Goal: Task Accomplishment & Management: Manage account settings

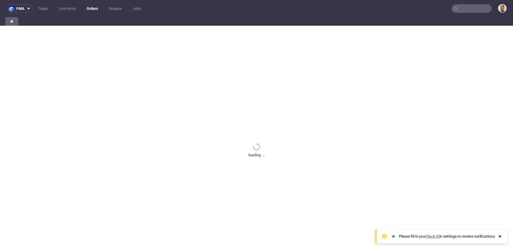
click at [464, 9] on input "text" at bounding box center [471, 8] width 40 height 9
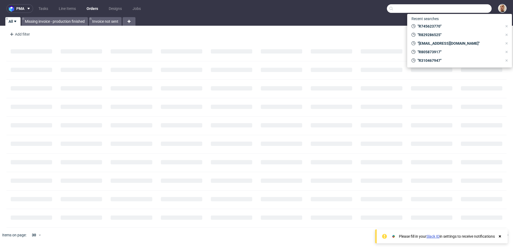
paste input "R555226480"
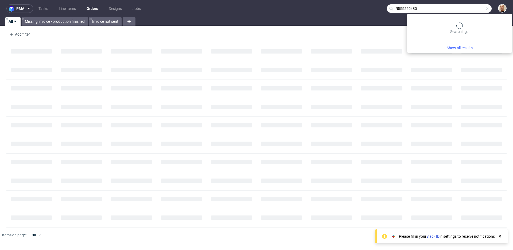
type input "R555226480"
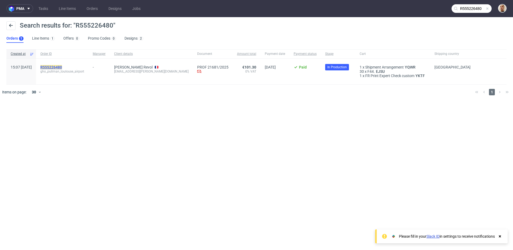
click at [62, 65] on mark "R555226480" at bounding box center [51, 67] width 22 height 4
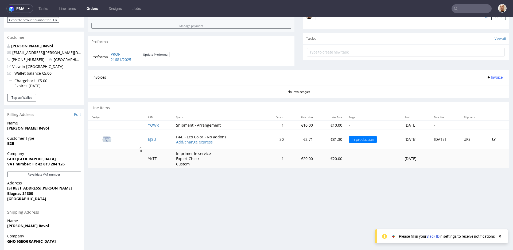
scroll to position [195, 0]
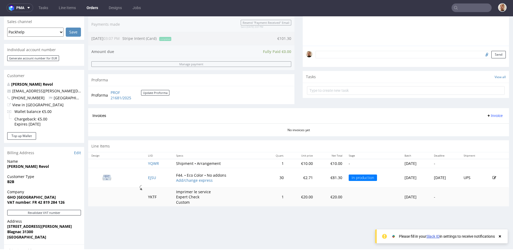
scroll to position [138, 0]
click at [182, 178] on link "Add/change express" at bounding box center [194, 179] width 37 height 5
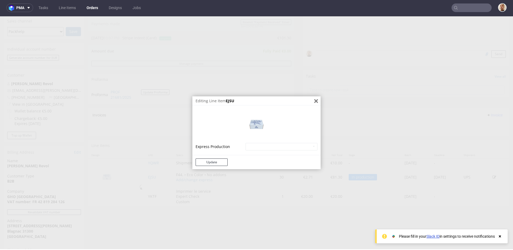
click at [314, 100] on icon "Close" at bounding box center [316, 101] width 4 height 4
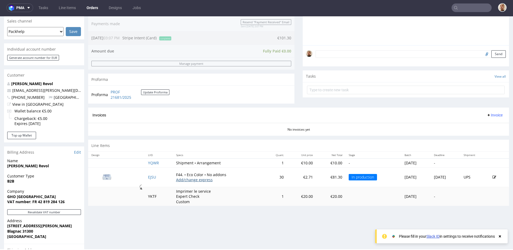
click at [178, 180] on link "Add/change express" at bounding box center [194, 179] width 37 height 5
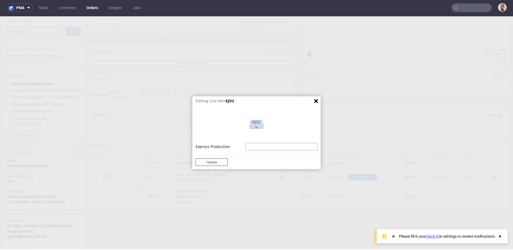
click at [269, 144] on select "Mailer Box Eco Color - express - 18% Mailer Box Eco Color - superexpress - 40%" at bounding box center [282, 146] width 72 height 7
click at [314, 102] on icon "Close" at bounding box center [316, 101] width 4 height 4
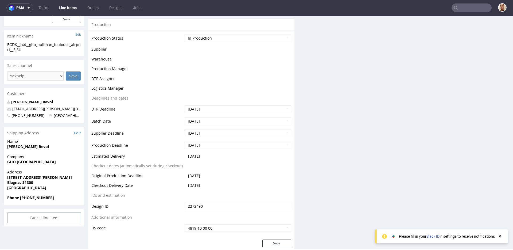
scroll to position [128, 0]
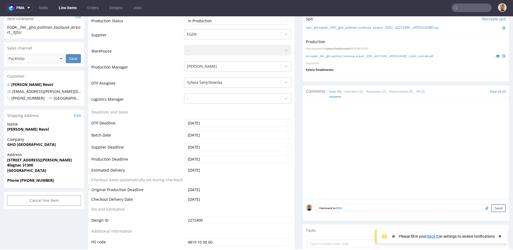
click at [218, 193] on td "2025-10-22" at bounding box center [237, 191] width 108 height 10
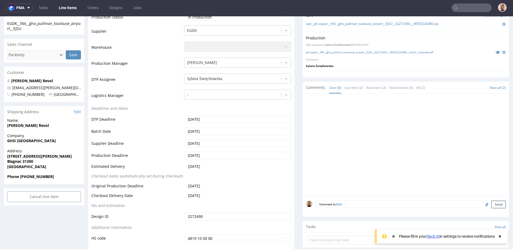
scroll to position [0, 0]
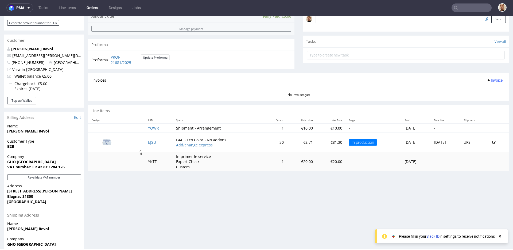
scroll to position [210, 0]
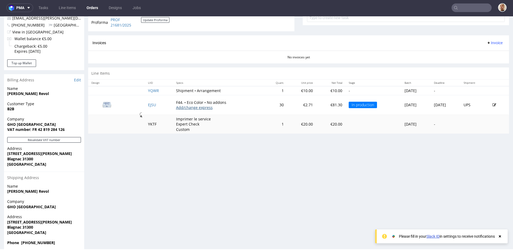
click at [186, 106] on link "Add/change express" at bounding box center [194, 107] width 37 height 5
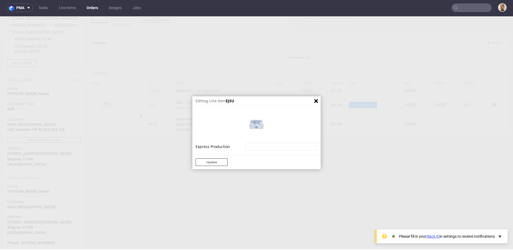
click at [256, 142] on td "Mailer Box Eco Color - express - 18% Mailer Box Eco Color - superexpress - 40%" at bounding box center [280, 146] width 73 height 9
click at [256, 146] on select "Mailer Box Eco Color - express - 18% Mailer Box Eco Color - superexpress - 40%" at bounding box center [282, 146] width 72 height 7
select select "180"
click at [246, 143] on select "Mailer Box Eco Color - express - 18% Mailer Box Eco Color - superexpress - 40%" at bounding box center [282, 146] width 72 height 7
click at [196, 161] on button "Update" at bounding box center [212, 161] width 32 height 7
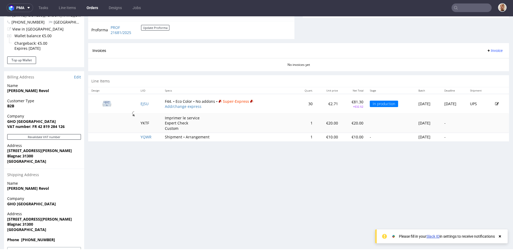
scroll to position [214, 0]
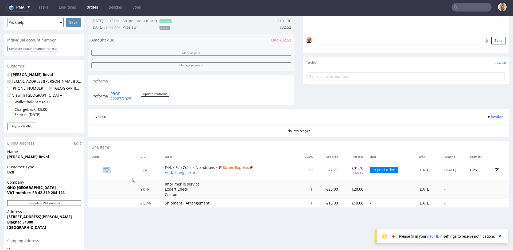
scroll to position [161, 0]
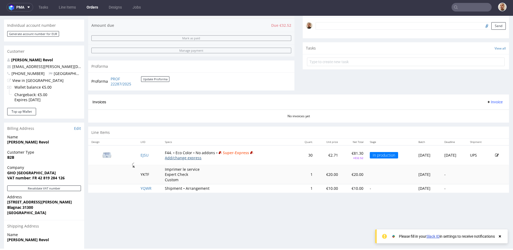
click at [165, 157] on link "Add/change express" at bounding box center [183, 157] width 37 height 5
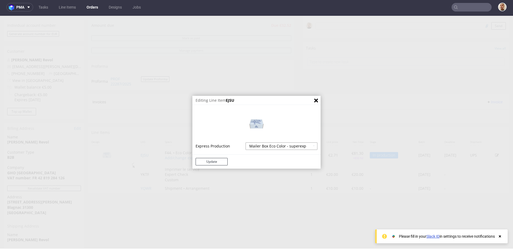
click at [254, 143] on select "Mailer Box Eco Color - express - 18% Mailer Box Eco Color - superexpress - 40%" at bounding box center [282, 145] width 72 height 7
select select
click at [246, 142] on select "Mailer Box Eco Color - express - 18% Mailer Box Eco Color - superexpress - 40%" at bounding box center [282, 145] width 72 height 7
click at [217, 160] on button "Update" at bounding box center [212, 161] width 32 height 7
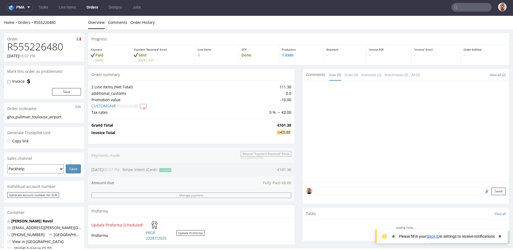
scroll to position [0, 0]
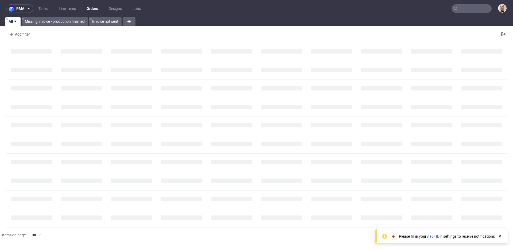
click at [482, 5] on input "text" at bounding box center [471, 8] width 40 height 9
paste input "R947620162"
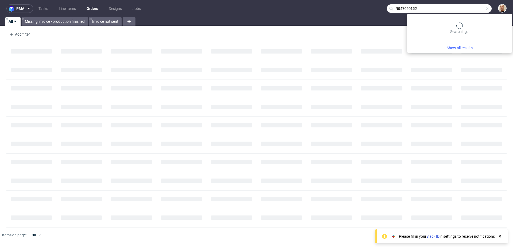
type input "R947620162"
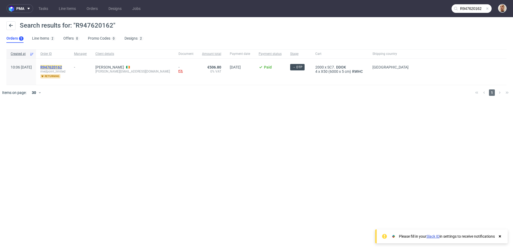
click at [62, 66] on mark "R947620162" at bounding box center [51, 67] width 22 height 4
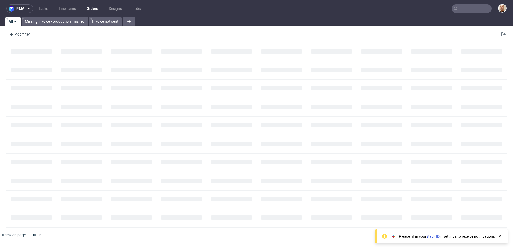
click at [473, 7] on input "text" at bounding box center [471, 8] width 40 height 9
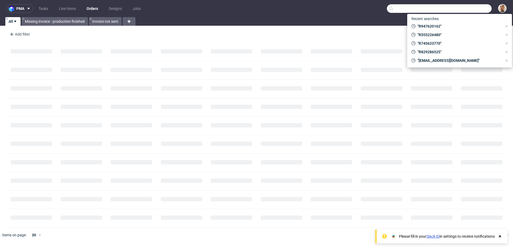
paste input "R947620162"
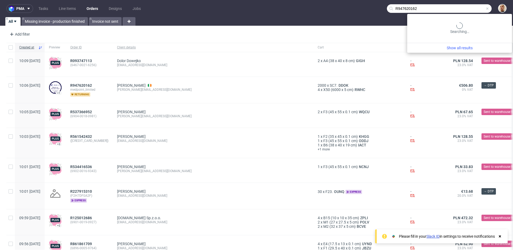
type input "R947620162"
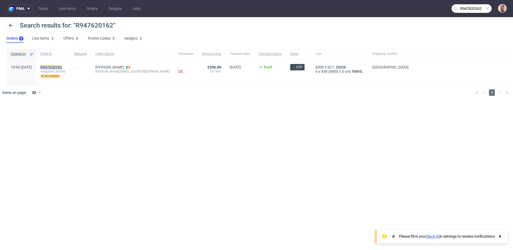
click at [62, 68] on mark "R947620162" at bounding box center [51, 67] width 22 height 4
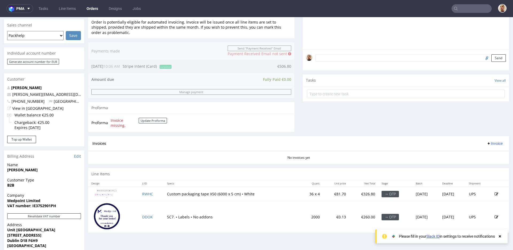
scroll to position [242, 0]
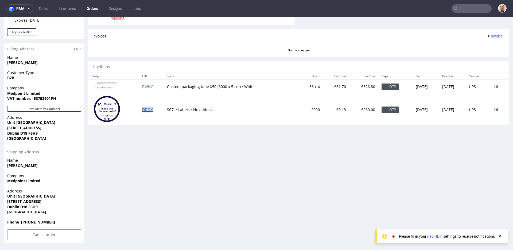
click at [146, 109] on link "DDOK" at bounding box center [147, 109] width 11 height 5
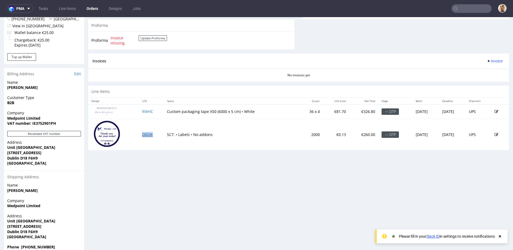
scroll to position [206, 0]
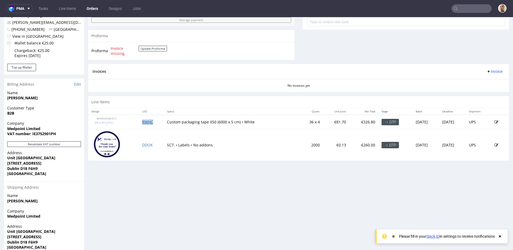
click at [146, 120] on link "RWHC" at bounding box center [147, 121] width 11 height 5
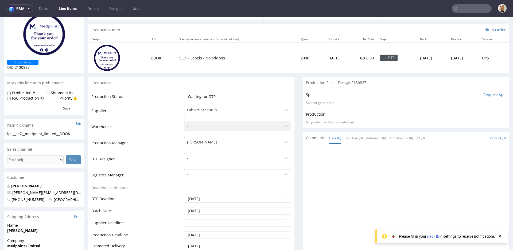
scroll to position [134, 0]
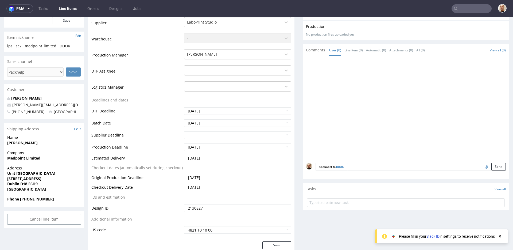
click at [352, 165] on textarea at bounding box center [426, 166] width 159 height 7
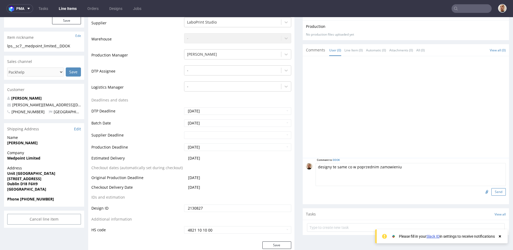
type textarea "designy te same co w poprzednim zamowieniu"
click at [495, 191] on button "Send" at bounding box center [498, 191] width 14 height 7
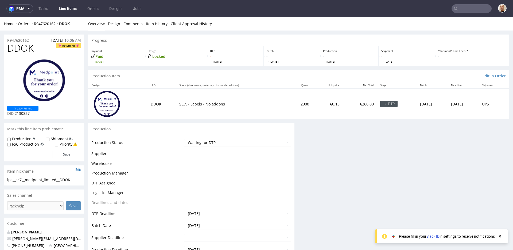
scroll to position [0, 0]
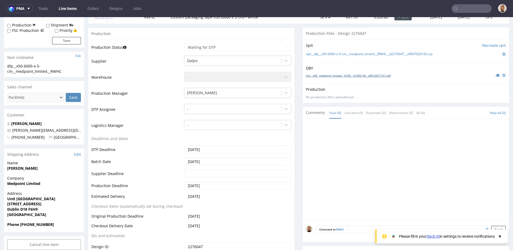
scroll to position [115, 0]
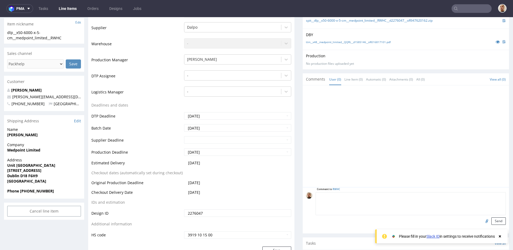
click at [367, 192] on textarea at bounding box center [411, 203] width 190 height 23
type textarea "designy te same co w poprzednim zamowieniu"
click at [497, 222] on button "Send" at bounding box center [498, 220] width 14 height 7
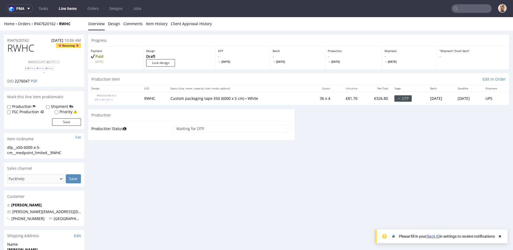
scroll to position [0, 0]
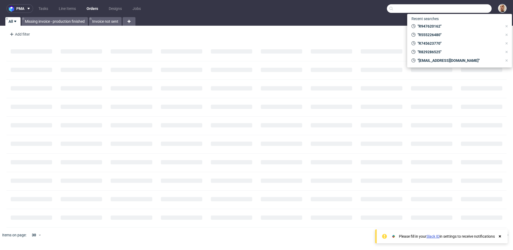
click at [469, 7] on input "text" at bounding box center [439, 8] width 105 height 9
paste input "R829286525"
type input "R829286525"
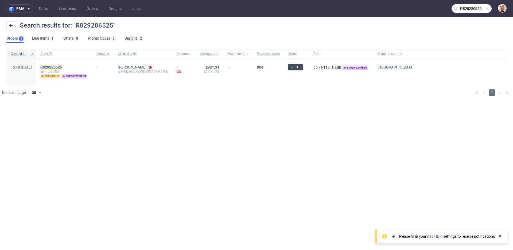
click at [62, 67] on mark "R829286525" at bounding box center [51, 67] width 22 height 4
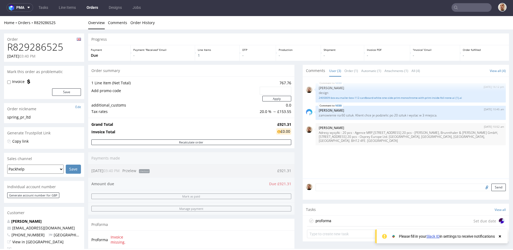
click at [60, 46] on h1 "R829286525" at bounding box center [44, 47] width 74 height 11
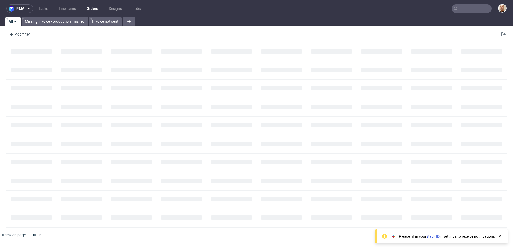
click at [465, 5] on input "text" at bounding box center [471, 8] width 40 height 9
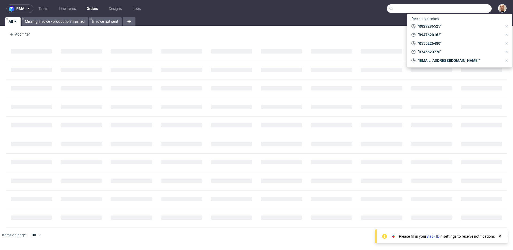
paste input "R480039384"
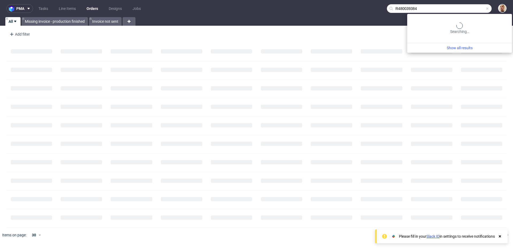
type input "R480039384"
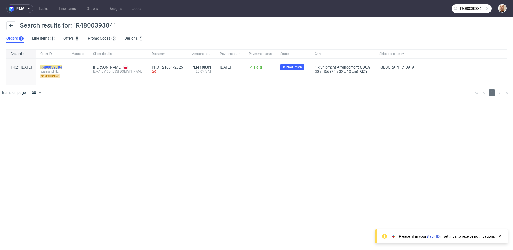
click at [62, 67] on mark "R480039384" at bounding box center [51, 67] width 22 height 4
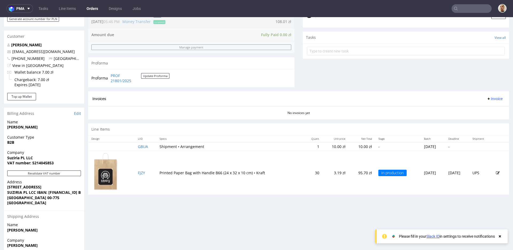
scroll to position [242, 0]
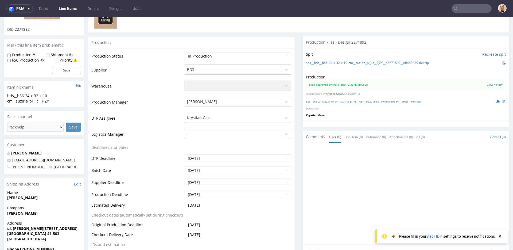
scroll to position [99, 0]
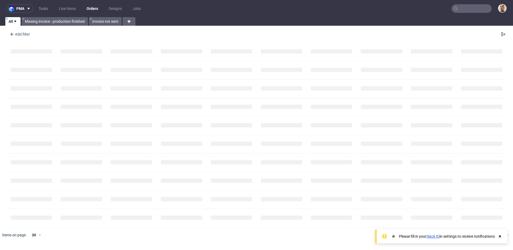
click at [482, 11] on input "text" at bounding box center [471, 8] width 40 height 9
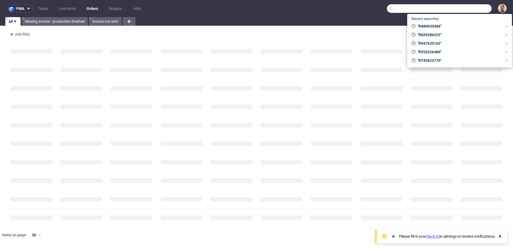
paste input "R555226480"
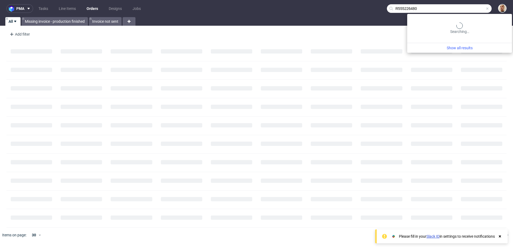
type input "R555226480"
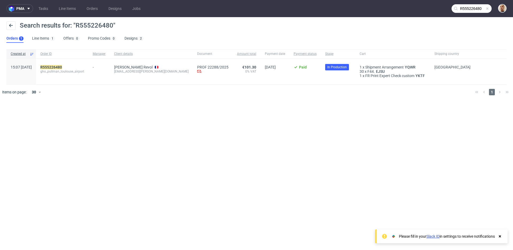
click at [69, 69] on span "gho_pullman_toulouse_airport" at bounding box center [62, 71] width 44 height 4
click at [62, 67] on mark "R555226480" at bounding box center [51, 67] width 22 height 4
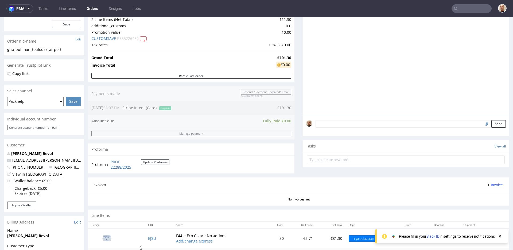
scroll to position [92, 0]
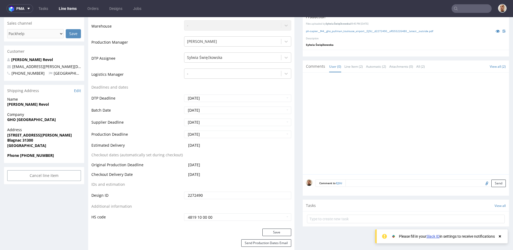
scroll to position [154, 0]
click at [165, 139] on td "Production Deadline" at bounding box center [136, 136] width 91 height 12
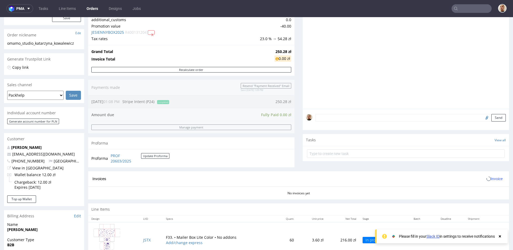
scroll to position [231, 0]
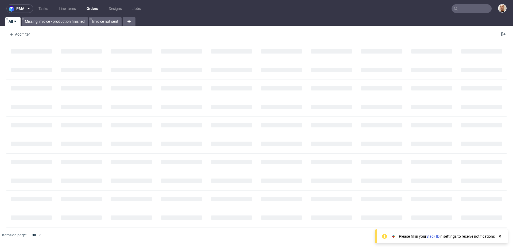
click at [483, 5] on input "text" at bounding box center [471, 8] width 40 height 9
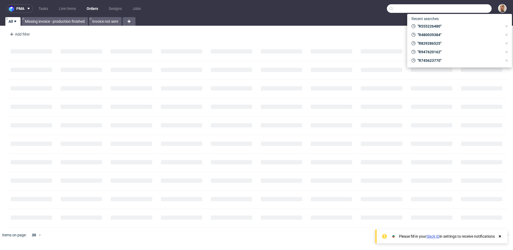
paste input "[PERSON_NAME][EMAIL_ADDRESS][DOMAIN_NAME]"
type input "[PERSON_NAME][EMAIL_ADDRESS][DOMAIN_NAME]"
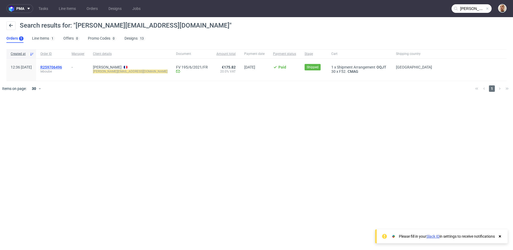
click at [62, 65] on span "R259706496" at bounding box center [51, 67] width 22 height 4
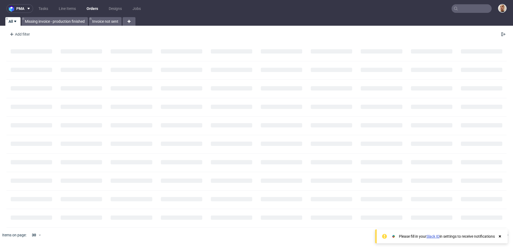
click at [467, 12] on input "text" at bounding box center [471, 8] width 40 height 9
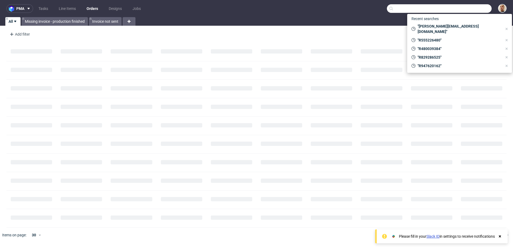
paste input "ksiegowosc@vitis-cosmetics.com"
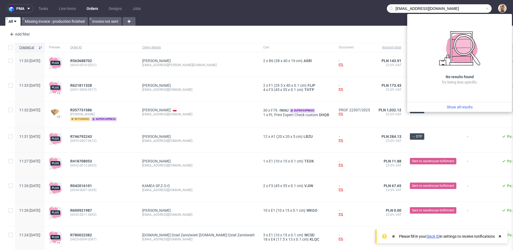
drag, startPoint x: 412, startPoint y: 9, endPoint x: 387, endPoint y: 9, distance: 24.8
click at [387, 9] on div "ksiegowosc@vitis-cosmetics.com" at bounding box center [439, 8] width 105 height 9
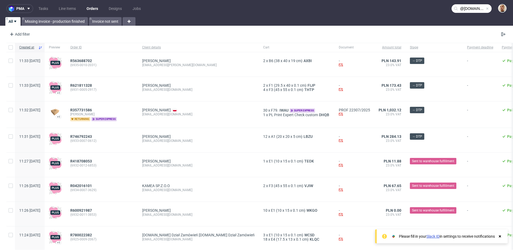
type input "@vitis-cosmetics.com"
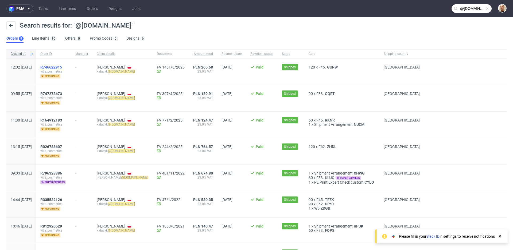
click at [62, 66] on span "R746622915" at bounding box center [51, 67] width 22 height 4
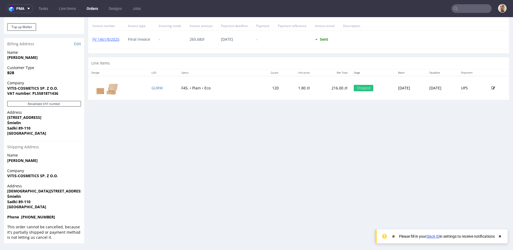
scroll to position [191, 0]
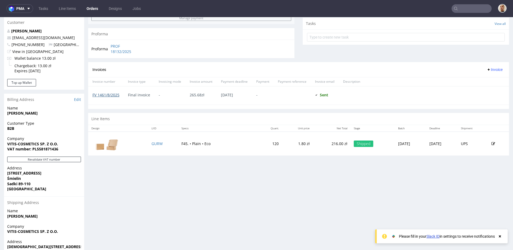
click at [117, 95] on link "FV 1461/8/2025" at bounding box center [105, 94] width 27 height 5
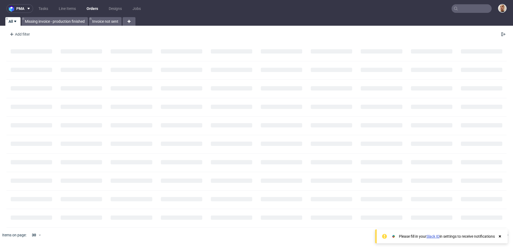
click at [466, 9] on input "text" at bounding box center [471, 8] width 40 height 9
paste input "[PERSON_NAME][EMAIL_ADDRESS][DOMAIN_NAME]"
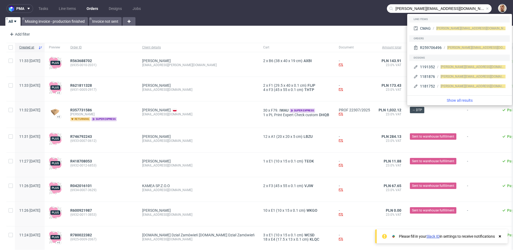
click at [422, 9] on input "[PERSON_NAME][EMAIL_ADDRESS][DOMAIN_NAME]" at bounding box center [439, 8] width 105 height 9
type input "[PERSON_NAME][EMAIL_ADDRESS][DOMAIN_NAME]"
click at [438, 25] on div "CMAG [PERSON_NAME][EMAIL_ADDRESS][DOMAIN_NAME]" at bounding box center [459, 29] width 96 height 10
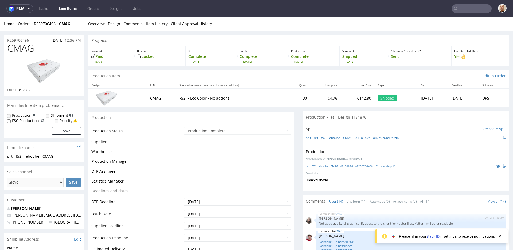
scroll to position [287, 0]
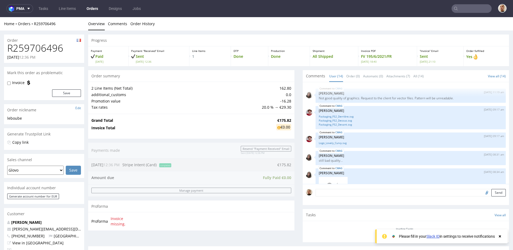
scroll to position [287, 0]
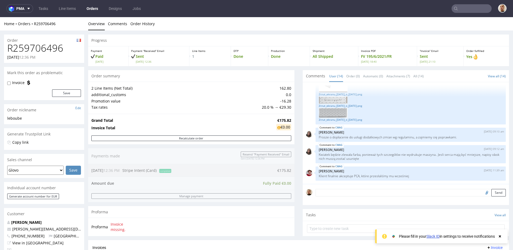
click at [44, 42] on div "Order" at bounding box center [44, 38] width 80 height 9
click at [44, 43] on h1 "R259706496" at bounding box center [44, 48] width 74 height 11
copy h1 "R259706496"
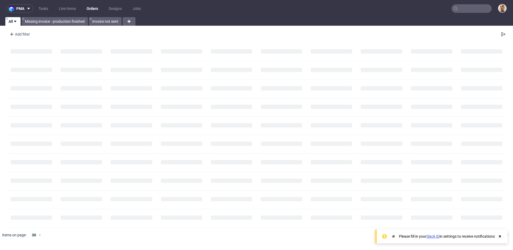
click at [457, 9] on icon at bounding box center [456, 8] width 4 height 4
click at [465, 10] on input "text" at bounding box center [471, 8] width 40 height 9
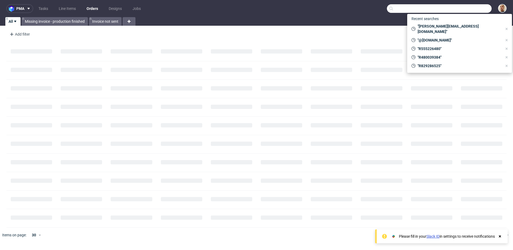
paste input "R018977612"
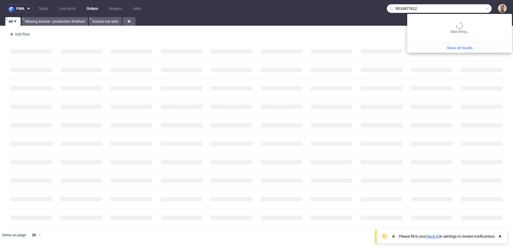
type input "R018977612"
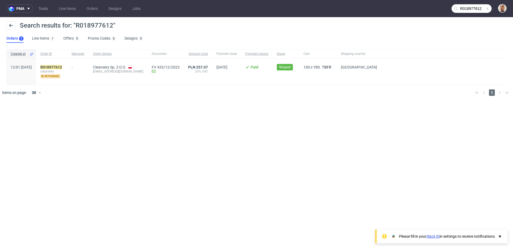
click at [67, 67] on div "R018977612 cleansery returning" at bounding box center [51, 72] width 31 height 26
click at [62, 67] on mark "R018977612" at bounding box center [51, 67] width 22 height 4
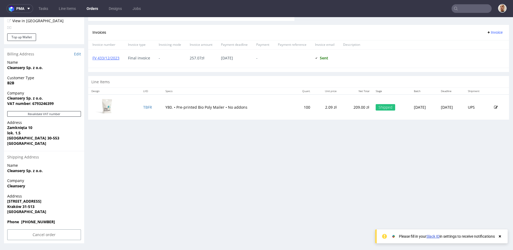
scroll to position [1, 0]
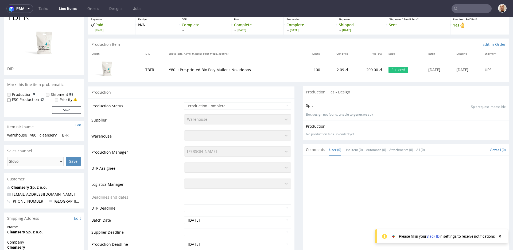
scroll to position [37, 0]
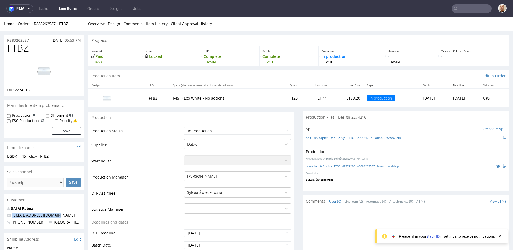
drag, startPoint x: 61, startPoint y: 215, endPoint x: 12, endPoint y: 216, distance: 48.6
click at [12, 215] on p "[EMAIL_ADDRESS][DOMAIN_NAME]" at bounding box center [44, 214] width 74 height 5
copy link "[EMAIL_ADDRESS][DOMAIN_NAME]"
drag, startPoint x: 32, startPoint y: 42, endPoint x: 6, endPoint y: 40, distance: 25.8
click at [6, 40] on section "R883262587 11.10.2025 05:53 PM FTBZ DID 2274216" at bounding box center [44, 64] width 80 height 61
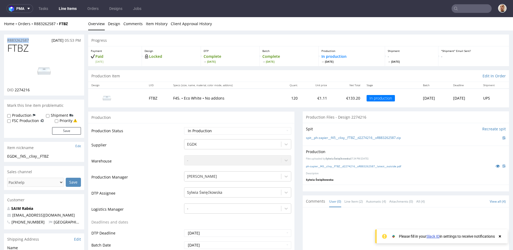
copy p "R883262587"
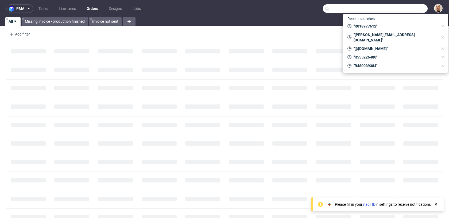
click at [417, 9] on input "text" at bounding box center [375, 8] width 105 height 9
paste input "R883262587"
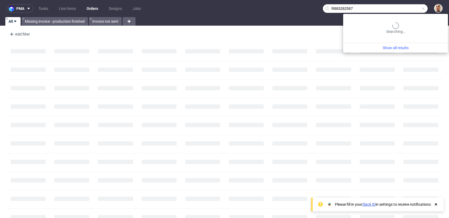
type input "R883262587"
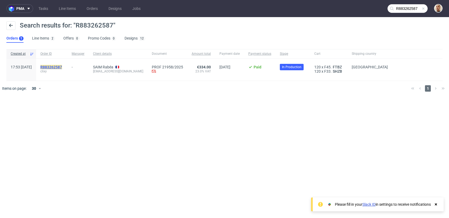
click at [62, 68] on mark "R883262587" at bounding box center [51, 67] width 22 height 4
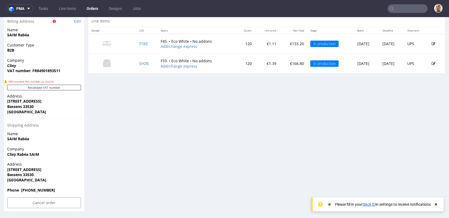
scroll to position [234, 0]
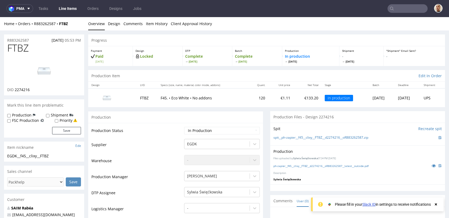
scroll to position [17, 0]
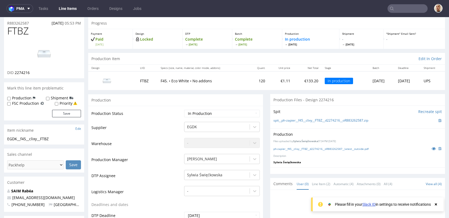
click at [57, 55] on img at bounding box center [44, 54] width 43 height 24
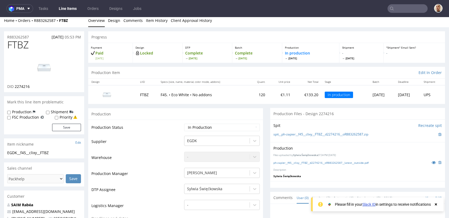
scroll to position [0, 0]
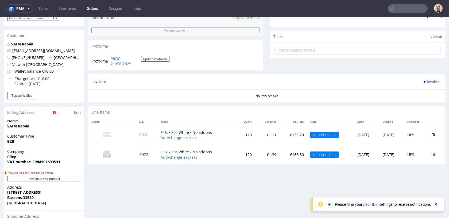
scroll to position [194, 0]
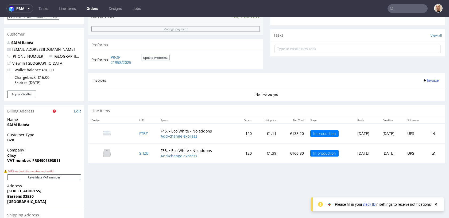
click at [431, 132] on icon at bounding box center [433, 134] width 4 height 4
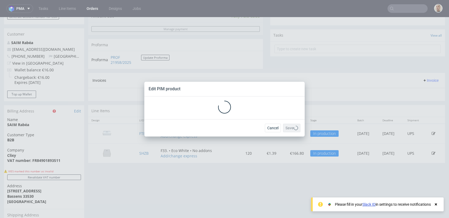
scroll to position [0, 0]
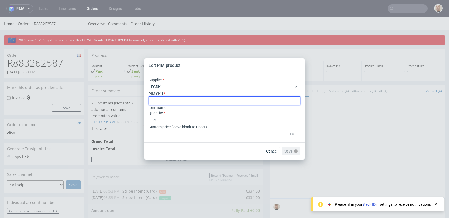
click at [193, 100] on input "text" at bounding box center [225, 100] width 152 height 9
paste input "box--mailer-box--45--cardboard-white-one-side--print-eco-color--foil-none"
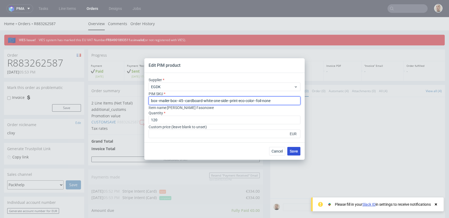
type input "box--mailer-box--45--cardboard-white-one-side--print-eco-color--foil-none"
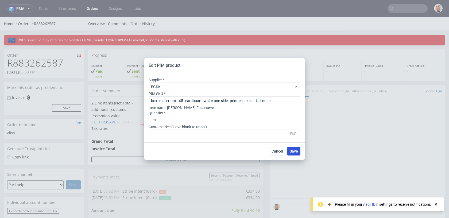
click at [295, 152] on span "Save" at bounding box center [294, 151] width 8 height 4
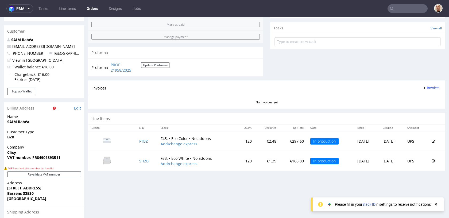
scroll to position [198, 0]
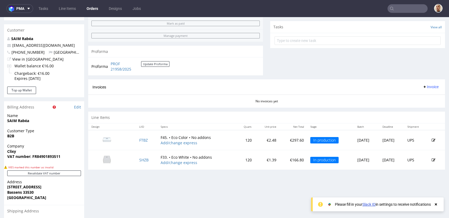
click at [431, 161] on icon at bounding box center [433, 160] width 4 height 4
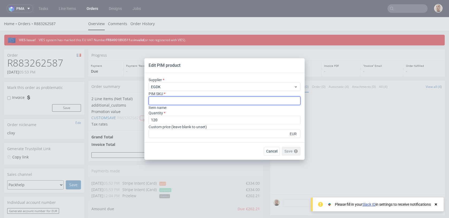
click at [203, 101] on input "text" at bounding box center [225, 100] width 152 height 9
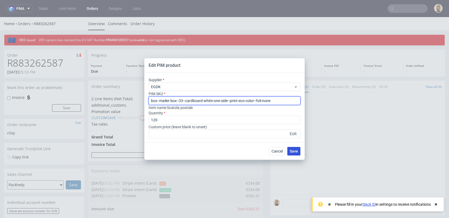
type input "box--mailer-box--33--cardboard-white-one-side--print-eco-color--foil-none"
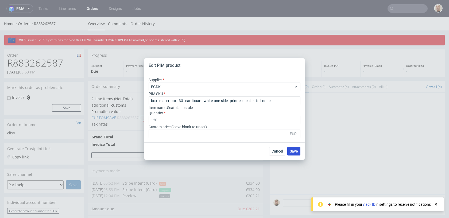
click at [293, 151] on span "Save" at bounding box center [294, 151] width 8 height 4
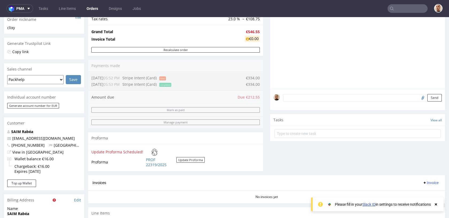
scroll to position [82, 0]
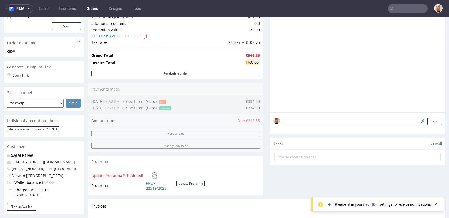
click at [246, 54] on strong "€546.55" at bounding box center [253, 55] width 14 height 5
drag, startPoint x: 244, startPoint y: 54, endPoint x: 233, endPoint y: 54, distance: 10.2
click at [233, 54] on tr "Grand Total €546.55" at bounding box center [175, 55] width 168 height 6
copy tr "€"
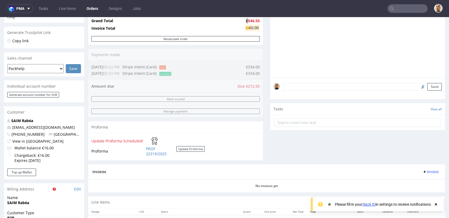
scroll to position [115, 0]
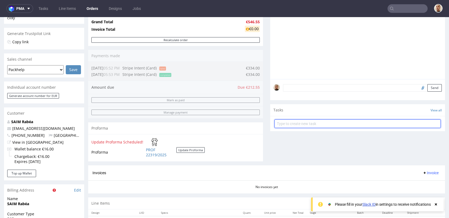
click at [303, 124] on input "text" at bounding box center [357, 123] width 166 height 9
type input "payment link"
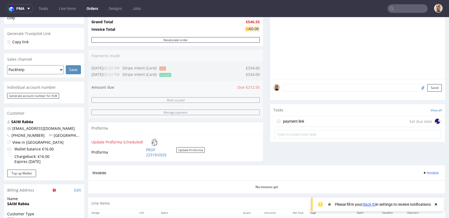
click at [306, 119] on div "payment link Set due date" at bounding box center [357, 121] width 166 height 11
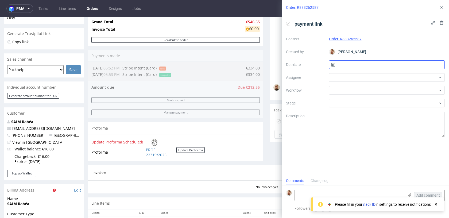
scroll to position [4, 0]
click at [341, 64] on input "text" at bounding box center [387, 64] width 116 height 9
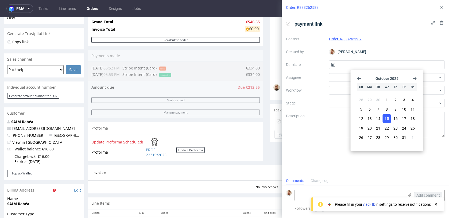
click at [386, 118] on span "15" at bounding box center [386, 118] width 4 height 5
type input "[DATE]"
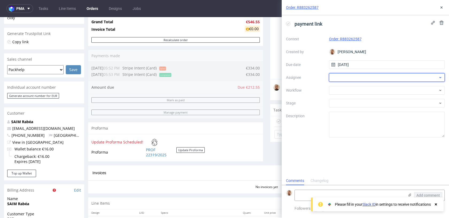
click at [364, 79] on div at bounding box center [387, 77] width 116 height 9
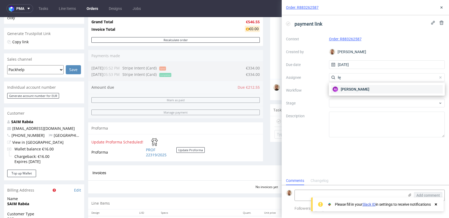
type input "łę"
click at [362, 89] on span "[PERSON_NAME]" at bounding box center [355, 89] width 29 height 5
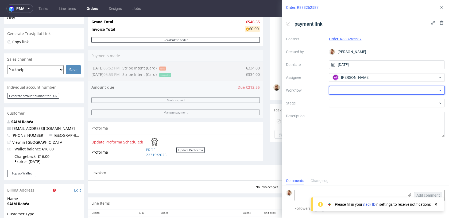
click at [362, 90] on div at bounding box center [387, 90] width 116 height 9
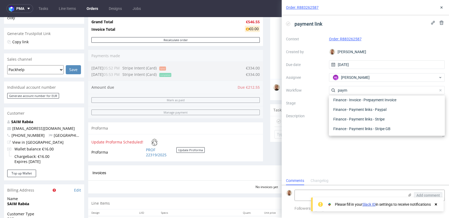
scroll to position [10, 0]
type input "paym"
click at [366, 118] on div "Finance - Payment links - Stripe" at bounding box center [387, 119] width 112 height 10
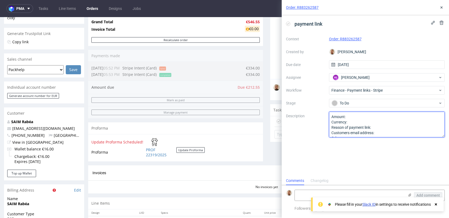
click at [364, 118] on textarea "Amount: Currency: Reason of payment link: Customers email address: Other:" at bounding box center [387, 125] width 116 height 26
click at [370, 122] on textarea "Amount: Currency: Reason of payment link: Customers email address: Other:" at bounding box center [387, 125] width 116 height 26
click at [388, 127] on textarea "Amount: Currency: Reason of payment link: Customers email address: Other:" at bounding box center [387, 125] width 116 height 26
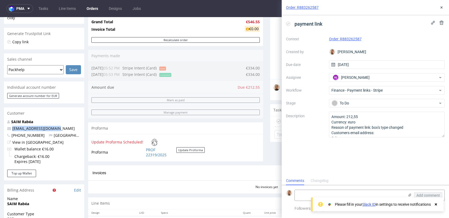
drag, startPoint x: 61, startPoint y: 129, endPoint x: 11, endPoint y: 129, distance: 50.0
click at [11, 129] on p "[EMAIL_ADDRESS][DOMAIN_NAME]" at bounding box center [44, 128] width 74 height 5
copy link "[EMAIL_ADDRESS][DOMAIN_NAME]"
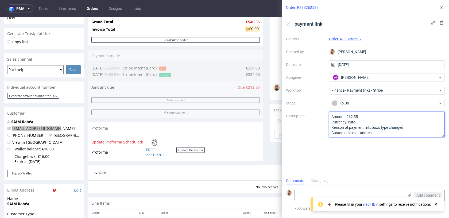
click at [389, 130] on textarea "Amount: 212,55 Currency: euro Reason of payment link: box's type changed Custom…" at bounding box center [387, 125] width 116 height 26
paste textarea "[EMAIL_ADDRESS][DOMAIN_NAME]"
type textarea "Amount: 212,55 Currency: euro Reason of payment link: box's type changed Custom…"
click at [440, 6] on use at bounding box center [441, 7] width 2 height 2
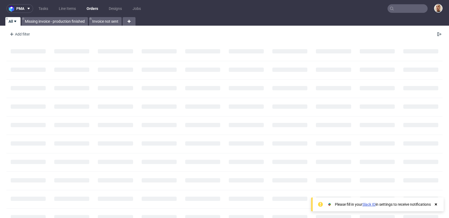
click at [400, 12] on input "text" at bounding box center [407, 8] width 40 height 9
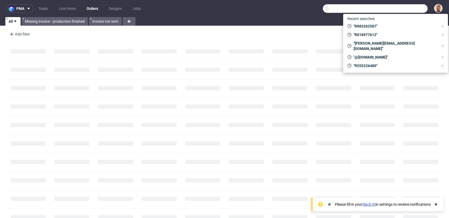
paste input "R733817657"
type input "R733817657"
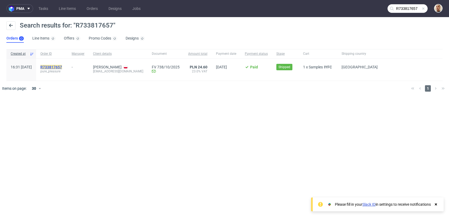
click at [62, 66] on mark "R733817657" at bounding box center [51, 67] width 22 height 4
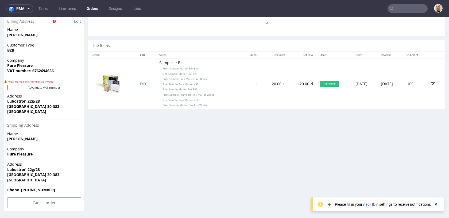
scroll to position [1, 0]
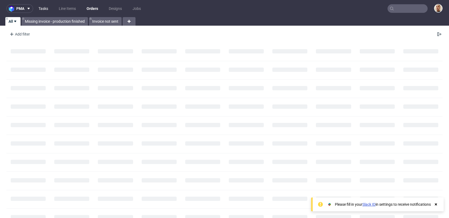
click at [43, 6] on link "Tasks" at bounding box center [43, 8] width 16 height 9
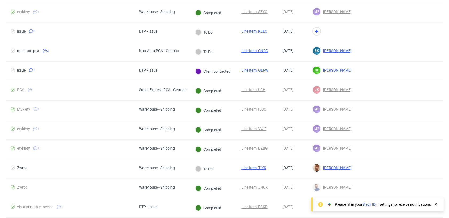
scroll to position [338, 0]
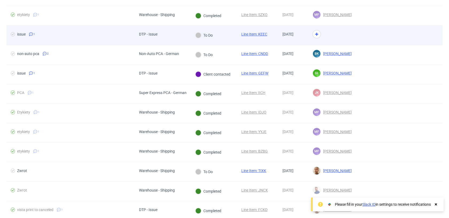
click at [187, 36] on div "DTP - Issue" at bounding box center [163, 36] width 56 height 20
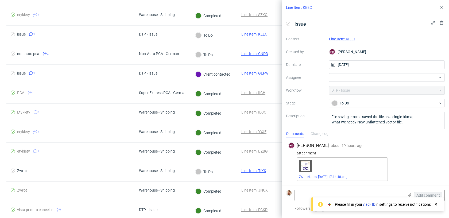
click at [347, 40] on link "Line Item: KEEC" at bounding box center [342, 39] width 26 height 4
click at [341, 78] on div at bounding box center [387, 77] width 116 height 9
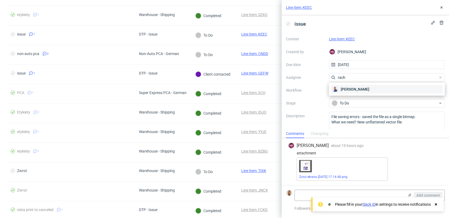
type input "rach"
click at [346, 91] on span "Michał Rachański" at bounding box center [355, 89] width 29 height 5
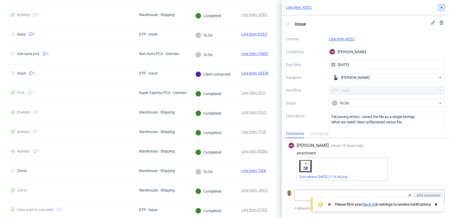
click at [441, 9] on icon at bounding box center [441, 7] width 4 height 4
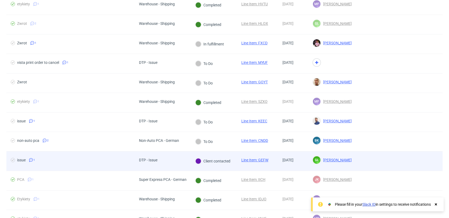
scroll to position [242, 0]
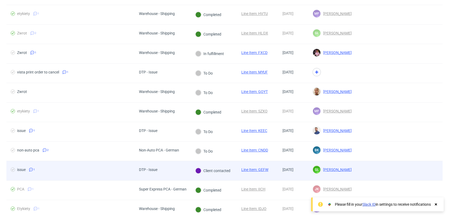
click at [351, 69] on div at bounding box center [332, 74] width 48 height 20
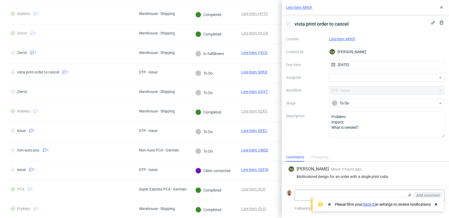
click at [343, 39] on link "Line Item: MYUF" at bounding box center [342, 39] width 26 height 4
click at [351, 76] on div at bounding box center [387, 77] width 116 height 9
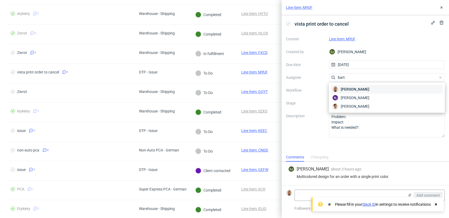
type input "bart"
click at [352, 88] on span "[PERSON_NAME]" at bounding box center [355, 89] width 29 height 5
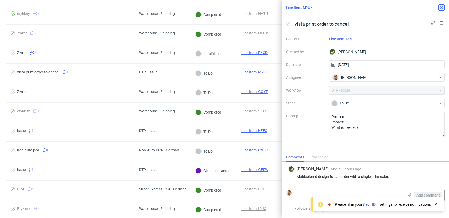
click at [442, 10] on button at bounding box center [441, 7] width 6 height 6
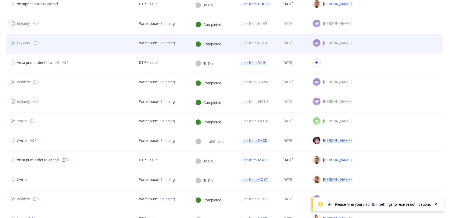
scroll to position [146, 0]
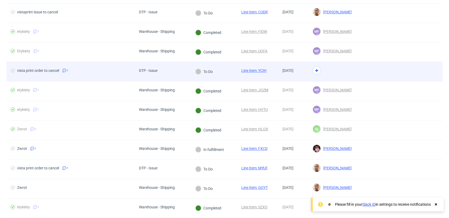
click at [348, 66] on div at bounding box center [332, 72] width 48 height 20
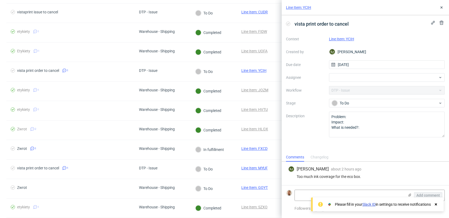
click at [350, 39] on link "Line Item: YCIH" at bounding box center [341, 39] width 25 height 4
click at [341, 77] on div at bounding box center [387, 77] width 116 height 9
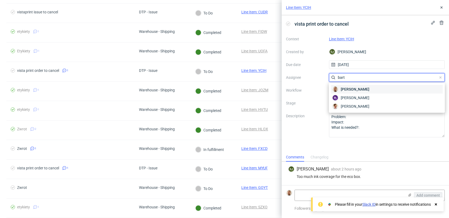
type input "bart"
click at [345, 89] on span "[PERSON_NAME]" at bounding box center [355, 89] width 29 height 5
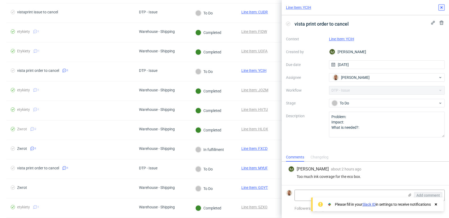
click at [439, 9] on icon at bounding box center [441, 7] width 4 height 4
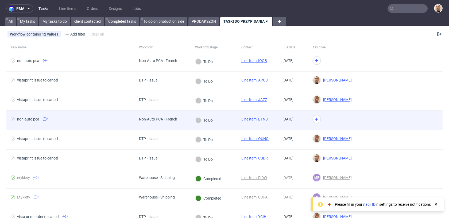
click at [333, 120] on div at bounding box center [332, 121] width 48 height 20
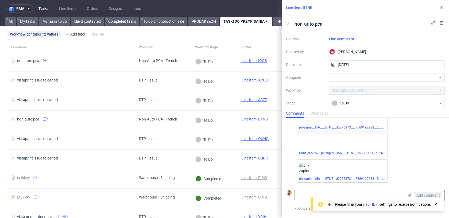
scroll to position [95, 0]
click at [349, 37] on link "Line Item: BTNB" at bounding box center [342, 39] width 26 height 4
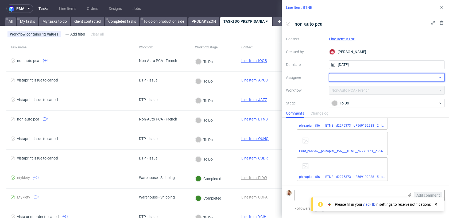
click at [345, 80] on div at bounding box center [387, 77] width 116 height 9
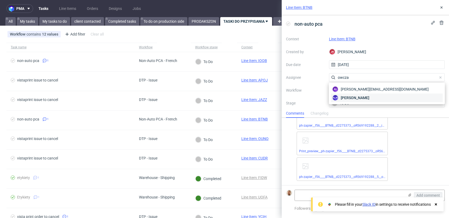
type input "owcza"
click at [347, 98] on span "Jozefina Owczarek" at bounding box center [355, 97] width 29 height 5
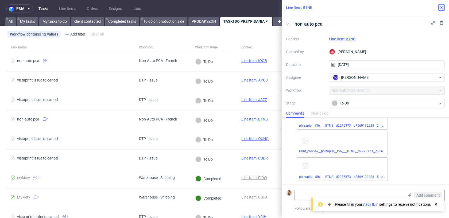
click at [441, 10] on button at bounding box center [441, 7] width 6 height 6
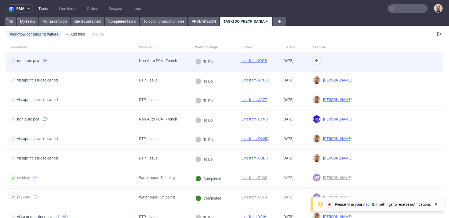
click at [170, 59] on div "Non-Auto PCA - French" at bounding box center [158, 61] width 38 height 4
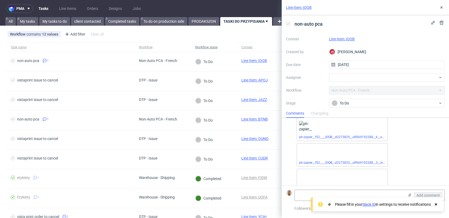
scroll to position [95, 0]
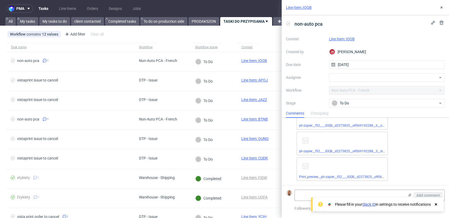
click at [321, 114] on div "Changelog" at bounding box center [319, 113] width 18 height 9
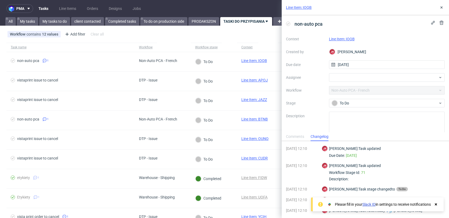
click at [297, 114] on label "Description" at bounding box center [305, 125] width 39 height 24
click at [201, 20] on link "PRODAKSZON" at bounding box center [203, 21] width 31 height 9
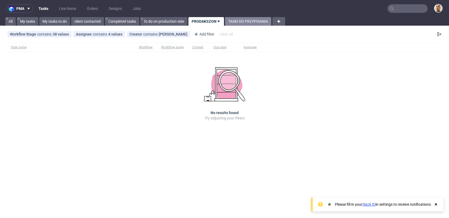
click at [232, 21] on link "TASKI DO PRZYPISANIA" at bounding box center [248, 21] width 46 height 9
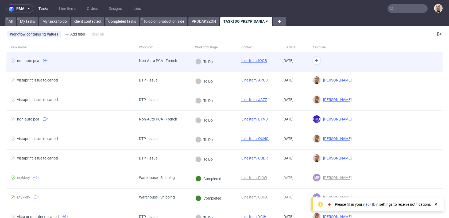
click at [342, 63] on div at bounding box center [332, 62] width 48 height 20
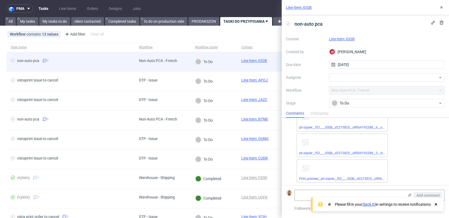
scroll to position [95, 0]
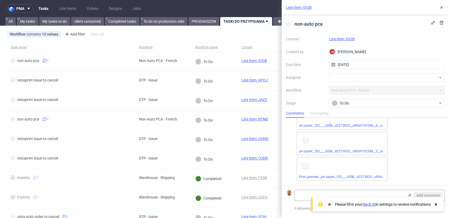
click at [348, 39] on link "Line Item: IOQB" at bounding box center [342, 39] width 26 height 4
click at [357, 80] on div at bounding box center [387, 77] width 116 height 9
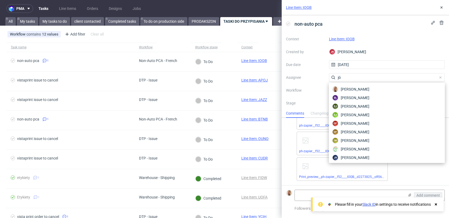
type input "józ"
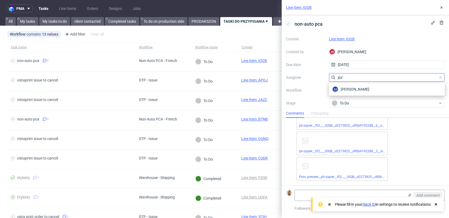
click at [356, 77] on input "józ" at bounding box center [387, 77] width 116 height 9
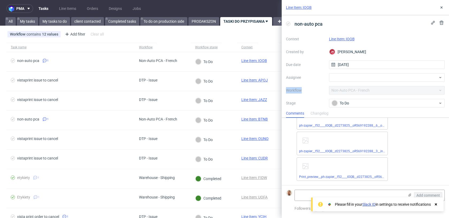
click at [356, 77] on div at bounding box center [387, 77] width 116 height 9
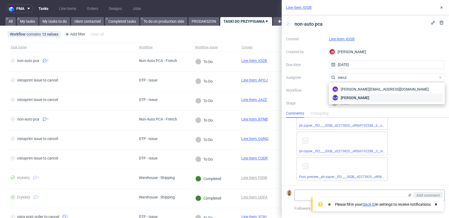
type input "owcz"
click at [357, 96] on span "Jozefina Owczarek" at bounding box center [355, 97] width 29 height 5
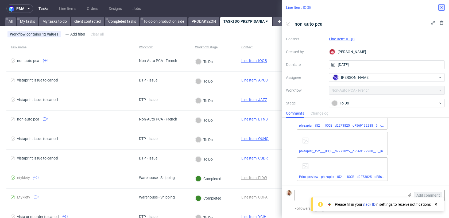
click at [441, 6] on icon at bounding box center [441, 7] width 4 height 4
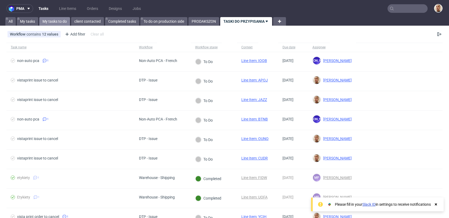
click at [60, 20] on link "My tasks to do" at bounding box center [54, 21] width 31 height 9
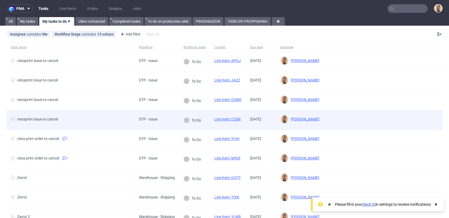
scroll to position [85, 0]
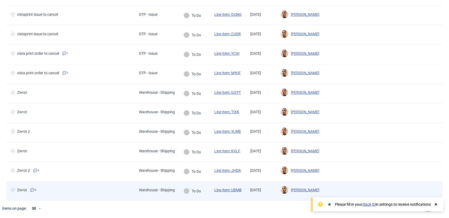
click at [105, 187] on div "Zwrot 4" at bounding box center [70, 190] width 128 height 19
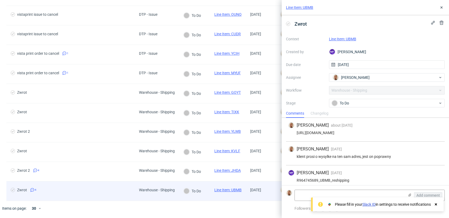
scroll to position [28, 0]
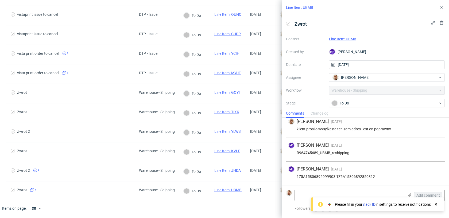
click at [349, 38] on link "Line Item: UBMB" at bounding box center [342, 39] width 27 height 4
click at [329, 178] on div "1Z5A15806892999903 1Z5A15806892850312" at bounding box center [365, 176] width 154 height 4
copy div "1Z5A15806892999903"
click at [348, 177] on div "1Z5A15806892999903 1Z5A15806892850312" at bounding box center [365, 176] width 154 height 4
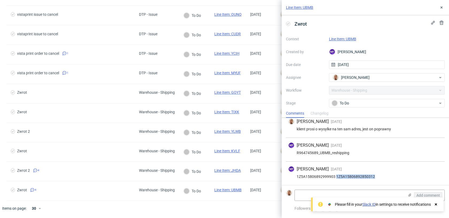
click at [348, 177] on div "1Z5A15806892999903 1Z5A15806892850312" at bounding box center [365, 176] width 154 height 4
copy div "1Z5A15806892850312"
click at [306, 196] on textarea at bounding box center [350, 195] width 110 height 11
click at [346, 40] on link "Line Item: UBMB" at bounding box center [342, 39] width 27 height 4
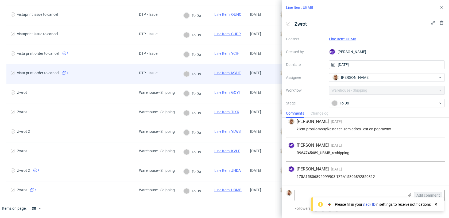
scroll to position [0, 0]
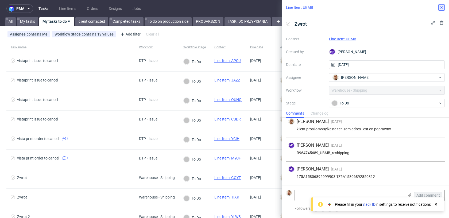
click at [442, 9] on icon at bounding box center [441, 7] width 4 height 4
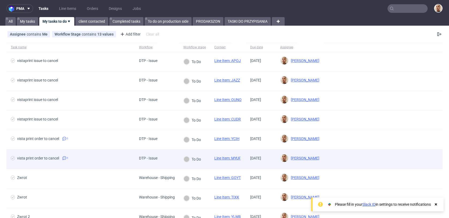
click at [101, 153] on div "vista print order to cancel 1" at bounding box center [70, 159] width 128 height 19
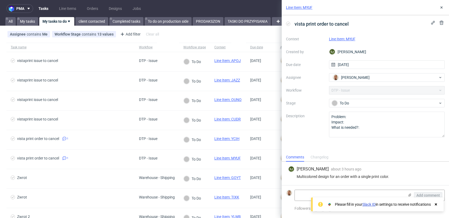
click at [352, 40] on link "Line Item: MYUF" at bounding box center [342, 39] width 26 height 4
click at [380, 174] on div "Multicolored design for an order with a single print color." at bounding box center [365, 176] width 154 height 4
copy div "Multicolored design for an order with a single print color."
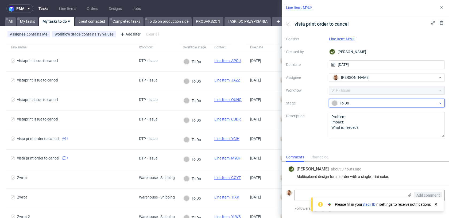
click at [359, 104] on div "To Do" at bounding box center [385, 103] width 106 height 6
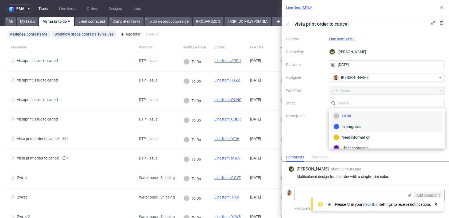
scroll to position [39, 0]
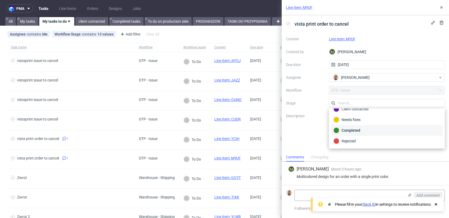
click at [355, 129] on div "Completed" at bounding box center [386, 130] width 107 height 6
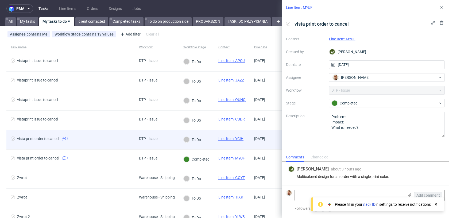
click at [134, 136] on div "vista print order to cancel 1" at bounding box center [70, 139] width 128 height 19
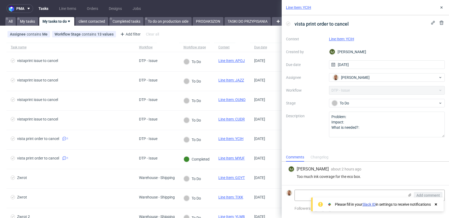
click at [348, 37] on link "Line Item: YCIH" at bounding box center [341, 39] width 25 height 4
click at [318, 177] on div "Too much ink coverage for the eco box." at bounding box center [365, 176] width 154 height 4
copy div "Too much ink coverage for the eco box."
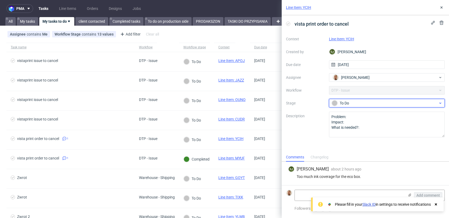
click at [354, 102] on div "To Do" at bounding box center [385, 103] width 106 height 6
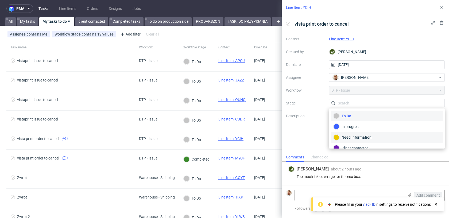
scroll to position [39, 0]
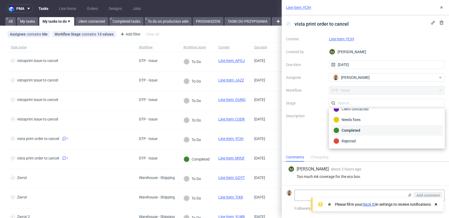
click at [354, 130] on div "Completed" at bounding box center [386, 130] width 107 height 6
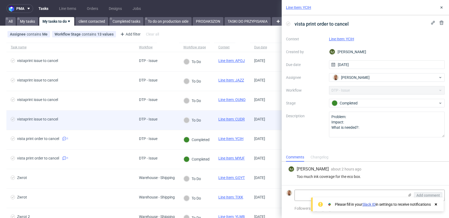
click at [137, 124] on div "DTP - Issue" at bounding box center [148, 120] width 27 height 19
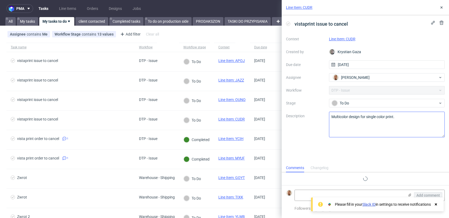
scroll to position [4, 0]
click at [352, 40] on link "Line Item: CUDR" at bounding box center [342, 39] width 26 height 4
click at [339, 120] on textarea "Multicolor design for single color print." at bounding box center [387, 125] width 116 height 26
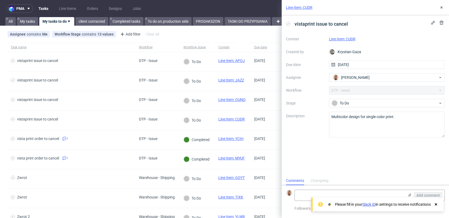
click at [372, 99] on div "Context Line Item: CUDR Created by Krystian Gaza Due date 15/10/2025 Assignee B…" at bounding box center [365, 86] width 159 height 103
click at [372, 100] on div "To Do" at bounding box center [385, 103] width 106 height 6
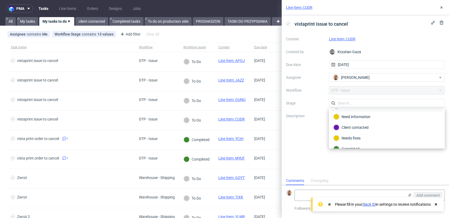
scroll to position [39, 0]
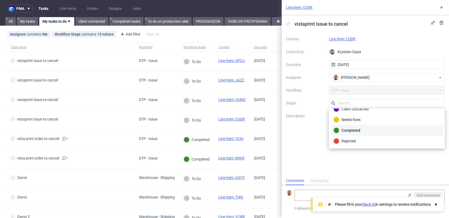
click at [355, 128] on div "Completed" at bounding box center [386, 130] width 107 height 6
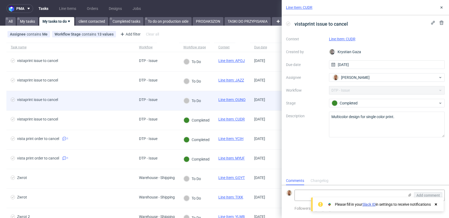
click at [177, 94] on div "DTP - Issue" at bounding box center [157, 101] width 44 height 20
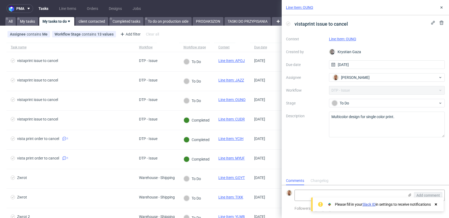
scroll to position [4, 0]
click at [353, 37] on link "Line Item: OUNQ" at bounding box center [342, 39] width 27 height 4
click at [347, 116] on textarea "Multicolor design for single color print." at bounding box center [387, 125] width 116 height 26
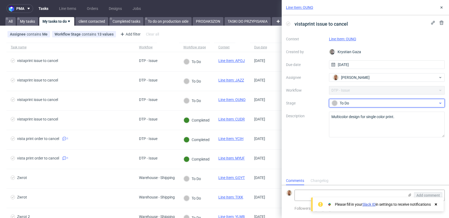
click at [342, 106] on div "To Do" at bounding box center [385, 103] width 106 height 6
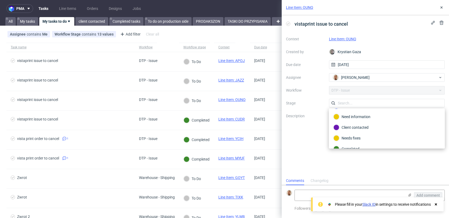
scroll to position [39, 0]
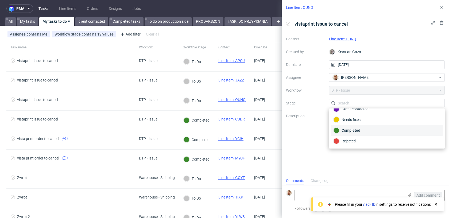
click at [351, 130] on div "Completed" at bounding box center [386, 130] width 107 height 6
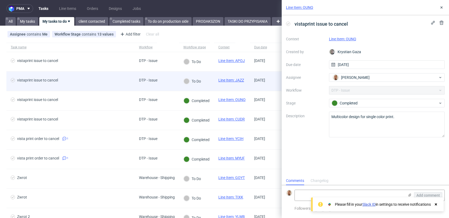
click at [162, 87] on div "DTP - Issue" at bounding box center [157, 82] width 44 height 20
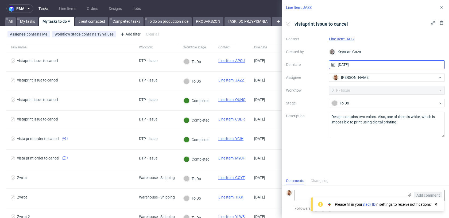
scroll to position [4, 0]
click at [353, 39] on link "Line Item: JAZZ" at bounding box center [342, 39] width 26 height 4
drag, startPoint x: 399, startPoint y: 124, endPoint x: 305, endPoint y: 104, distance: 96.7
click at [305, 104] on div "Context Line Item: JAZZ Created by Krystian Gaza Due date 15/10/2025 Assignee B…" at bounding box center [365, 86] width 159 height 103
click at [379, 109] on div "Context Line Item: JAZZ Created by Krystian Gaza Due date 15/10/2025 Assignee B…" at bounding box center [365, 86] width 159 height 103
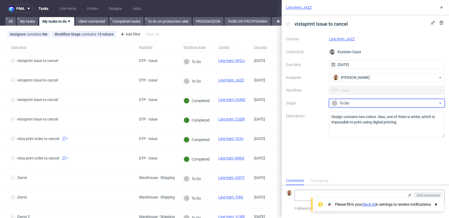
click at [378, 103] on div "To Do" at bounding box center [385, 103] width 106 height 6
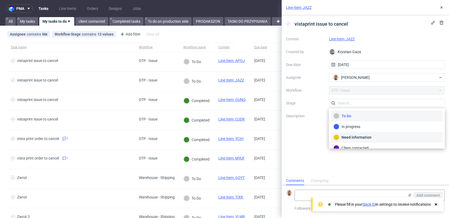
scroll to position [39, 0]
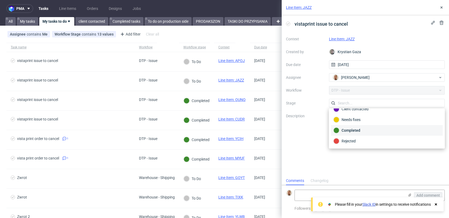
click at [363, 130] on div "Completed" at bounding box center [386, 130] width 107 height 6
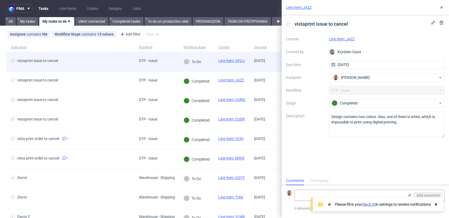
click at [146, 58] on div "DTP - Issue" at bounding box center [148, 61] width 27 height 19
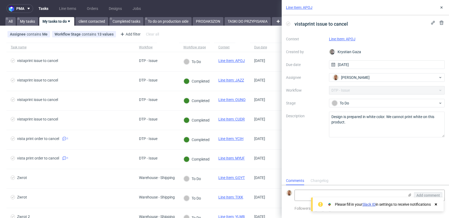
scroll to position [4, 0]
click at [350, 40] on link "Line Item: APOJ" at bounding box center [342, 39] width 26 height 4
drag, startPoint x: 351, startPoint y: 126, endPoint x: 315, endPoint y: 102, distance: 43.9
click at [315, 102] on div "Context Line Item: APOJ Created by Krystian Gaza Due date 15/10/2025 Assignee B…" at bounding box center [365, 86] width 159 height 103
click at [342, 107] on div "To Do" at bounding box center [387, 103] width 116 height 9
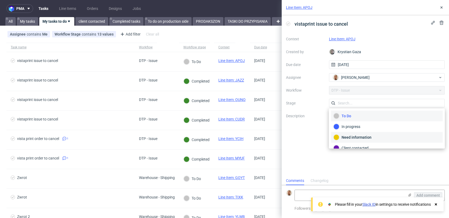
scroll to position [39, 0]
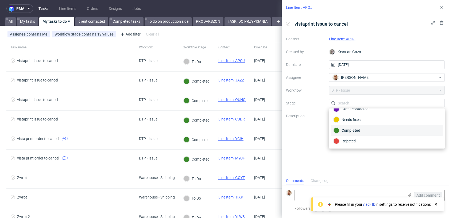
click at [347, 133] on div "Completed" at bounding box center [386, 130] width 107 height 6
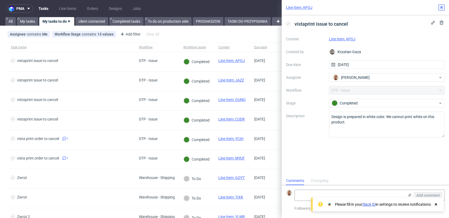
click at [440, 7] on icon at bounding box center [441, 7] width 4 height 4
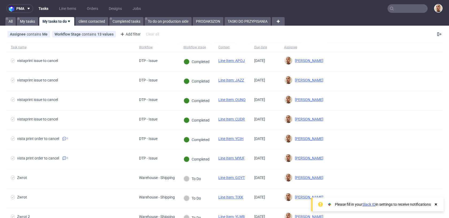
click at [63, 18] on link "My tasks to do" at bounding box center [56, 21] width 35 height 9
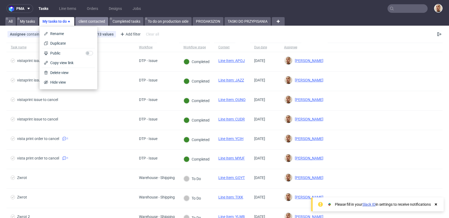
click at [79, 18] on link "client contacted" at bounding box center [91, 21] width 33 height 9
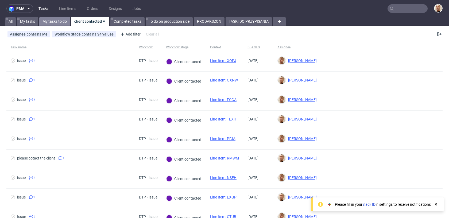
click at [50, 17] on link "My tasks to do" at bounding box center [54, 21] width 31 height 9
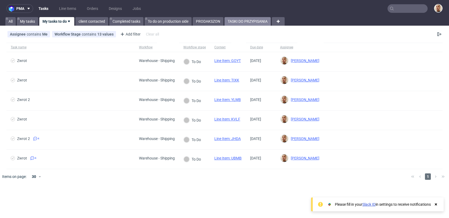
click at [240, 20] on link "TASKI DO PRZYPISANIA" at bounding box center [247, 21] width 46 height 9
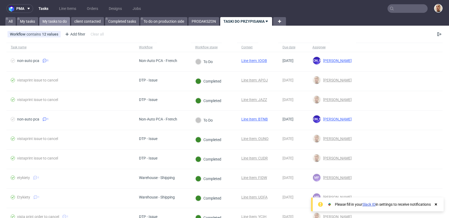
click at [48, 22] on link "My tasks to do" at bounding box center [54, 21] width 31 height 9
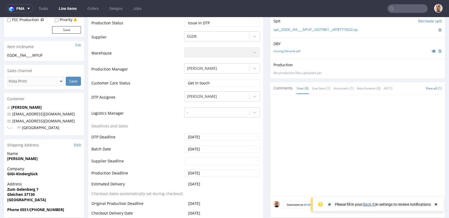
scroll to position [25, 0]
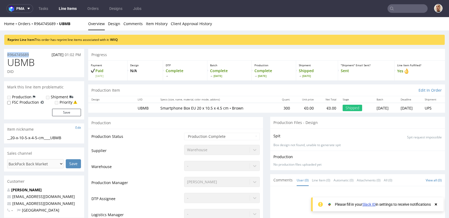
drag, startPoint x: 33, startPoint y: 56, endPoint x: 4, endPoint y: 54, distance: 28.9
click at [4, 54] on div "R964745689 18.08.2025 01:02 PM" at bounding box center [44, 53] width 80 height 9
copy p "R964745689"
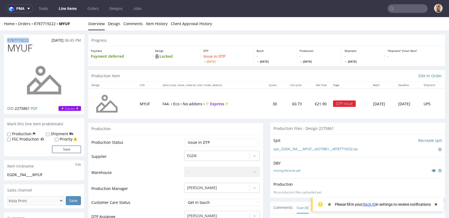
copy p "R787719222"
drag, startPoint x: 31, startPoint y: 42, endPoint x: 6, endPoint y: 40, distance: 25.2
click at [6, 40] on section "R787719222 [DATE] 06:45 PM MYUF DID 2275861 PDF Express" at bounding box center [44, 74] width 80 height 80
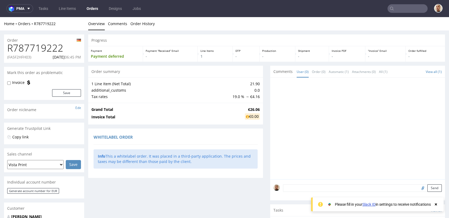
click at [24, 55] on p "(FA5F2HFH03)" at bounding box center [19, 56] width 24 height 5
copy p "FA5F2HFH03"
click at [55, 55] on p "14.10.2025 06:45 PM" at bounding box center [67, 56] width 28 height 5
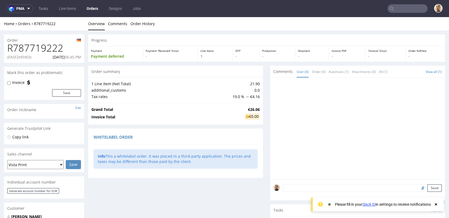
copy p "14.10.2025"
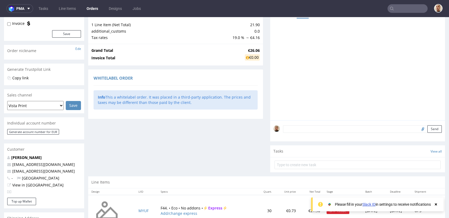
scroll to position [152, 0]
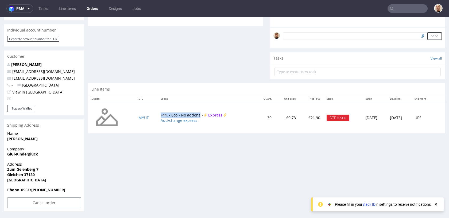
drag, startPoint x: 155, startPoint y: 114, endPoint x: 196, endPoint y: 115, distance: 41.2
click at [196, 115] on td "F44. • Eco • No addons • Express Add/change express" at bounding box center [206, 118] width 98 height 32
copy td "F44. • Eco • No addons"
click at [45, 203] on input "Cancel order" at bounding box center [44, 202] width 74 height 11
click at [40, 188] on link "Yes" at bounding box center [35, 188] width 15 height 8
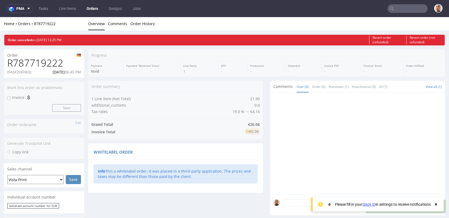
scroll to position [0, 0]
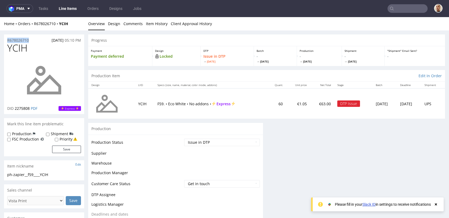
drag, startPoint x: 34, startPoint y: 40, endPoint x: 0, endPoint y: 39, distance: 34.2
click at [0, 39] on div "R678026710 14.10.2025 05:10 PM YCIH DID 2275808 PDF Express Mark this line item…" at bounding box center [224, 205] width 449 height 351
copy p "R678026710"
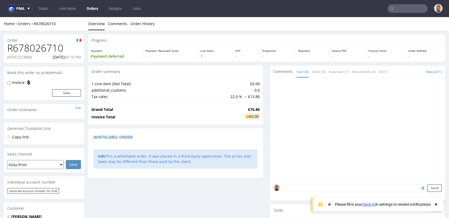
click at [26, 57] on p "(FFDCCECB84)" at bounding box center [19, 56] width 25 height 5
copy p "FFDCCECB84"
click at [56, 56] on p "14.10.2025 05:10 PM" at bounding box center [67, 56] width 28 height 5
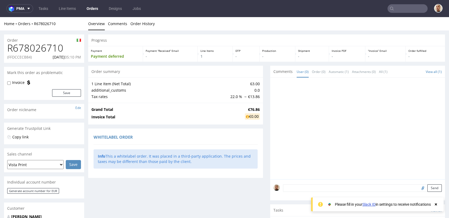
copy p "14.10.2025"
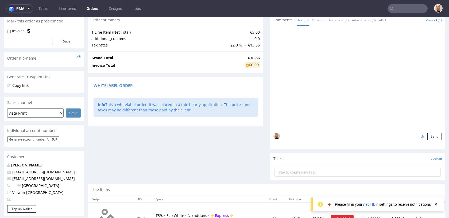
scroll to position [157, 0]
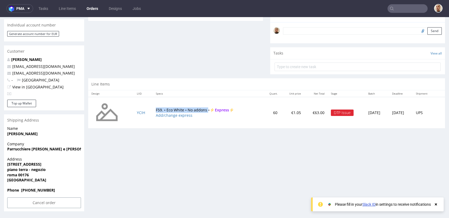
drag, startPoint x: 151, startPoint y: 108, endPoint x: 203, endPoint y: 110, distance: 52.4
click at [203, 110] on td "F59. • Eco White • No addons • Express Add/change express" at bounding box center [208, 113] width 110 height 32
copy td "F59. • Eco White • No addons"
click at [106, 140] on div "Progress Payment Payment deferred Payment “Received” Email - Line Items 1 DTP -…" at bounding box center [266, 44] width 357 height 334
click at [42, 204] on input "Cancel order" at bounding box center [44, 202] width 74 height 11
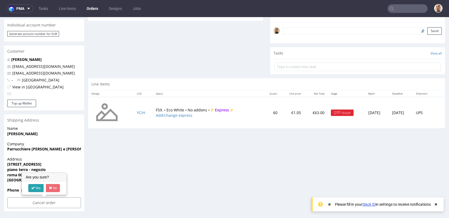
click at [33, 189] on icon at bounding box center [32, 188] width 3 height 4
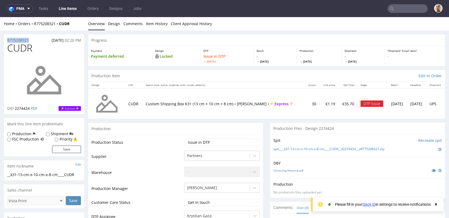
drag, startPoint x: 31, startPoint y: 40, endPoint x: 0, endPoint y: 40, distance: 30.7
copy p "R775208321"
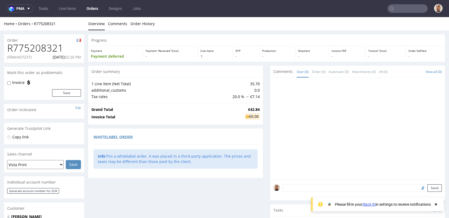
click at [25, 56] on p "(FBAH437237)" at bounding box center [19, 56] width 24 height 5
copy p "FBAH437237"
click at [54, 56] on p "[DATE] 02:20 PM" at bounding box center [67, 56] width 28 height 5
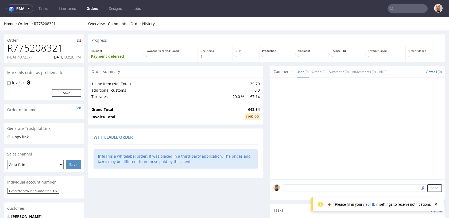
copy p "[DATE]"
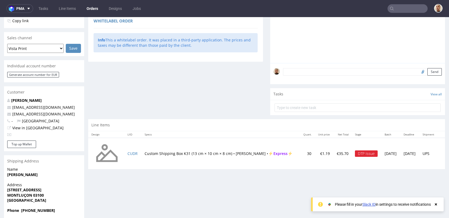
scroll to position [137, 0]
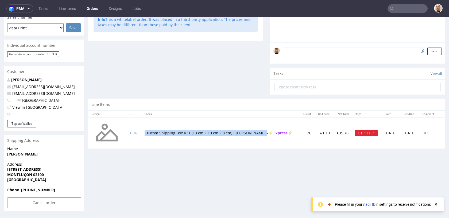
drag, startPoint x: 143, startPoint y: 129, endPoint x: 258, endPoint y: 130, distance: 115.4
click at [258, 130] on td "Custom Shipping Box K31 (13 cm × 10 cm × 8 cm) • [PERSON_NAME] • Express" at bounding box center [220, 133] width 158 height 32
copy td "Custom Shipping Box K31 (13 cm × 10 cm × 8 cm) • [PERSON_NAME]"
click at [41, 201] on input "Cancel order" at bounding box center [44, 202] width 74 height 11
click at [33, 190] on link "Yes" at bounding box center [35, 188] width 15 height 8
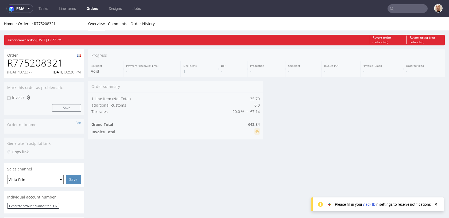
scroll to position [0, 0]
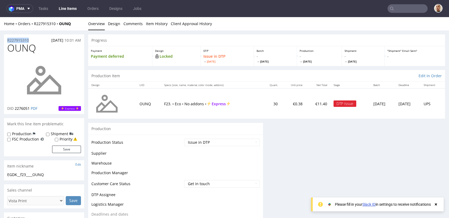
drag, startPoint x: 33, startPoint y: 40, endPoint x: 0, endPoint y: 39, distance: 32.9
click at [0, 39] on div "R227915310 [DATE] 10:01 AM OUNQ DID 2276051 PDF Express Mark this line item pro…" at bounding box center [224, 205] width 449 height 351
copy p "R227915310"
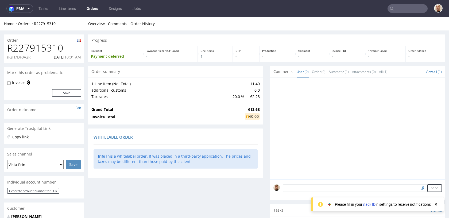
click at [21, 57] on p "(F2H7DF0A2F)" at bounding box center [19, 56] width 24 height 5
copy p "F2H7DF0A2F"
click at [54, 55] on p "[DATE] 10:01 AM" at bounding box center [66, 56] width 29 height 5
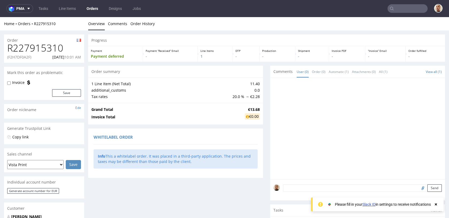
copy p "[DATE]"
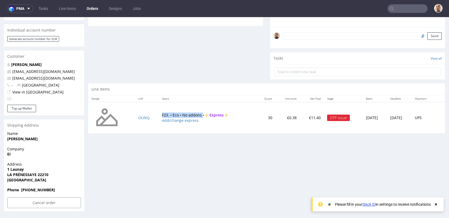
drag, startPoint x: 155, startPoint y: 115, endPoint x: 197, endPoint y: 115, distance: 42.5
click at [197, 115] on td "F23. • Eco • No addons • Express Add/change express" at bounding box center [208, 118] width 98 height 32
copy td "F23. • Eco • No addons"
click at [55, 200] on input "Cancel order" at bounding box center [44, 202] width 74 height 11
click at [40, 190] on link "Yes" at bounding box center [35, 188] width 15 height 8
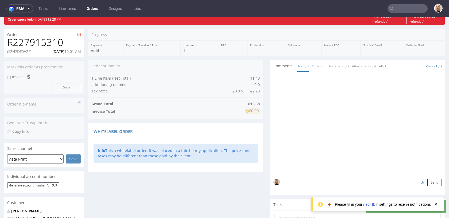
scroll to position [0, 0]
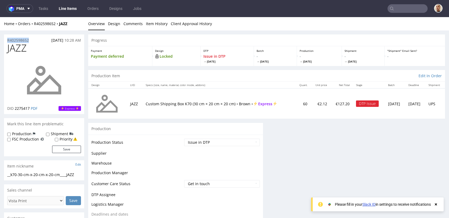
drag, startPoint x: 34, startPoint y: 40, endPoint x: 0, endPoint y: 40, distance: 33.9
click at [0, 40] on div "R402598652 [DATE] 10:28 AM JAZZ DID 2275417 PDF Express Mark this line item pro…" at bounding box center [224, 205] width 449 height 351
copy p "R402598652"
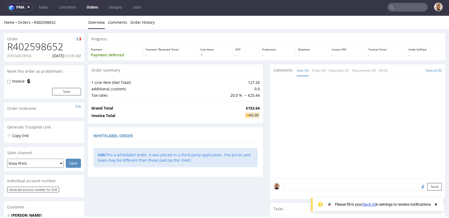
click at [17, 56] on p "(F353451BH2)" at bounding box center [19, 55] width 24 height 5
copy p "F353451BH2"
click at [53, 58] on p "[DATE] 10:28 AM" at bounding box center [66, 55] width 29 height 5
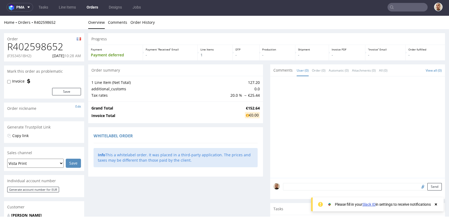
copy p "[DATE]"
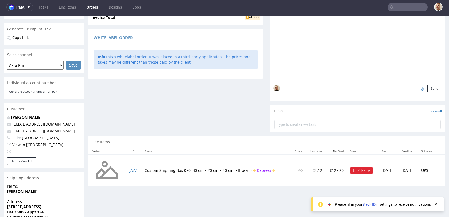
scroll to position [142, 0]
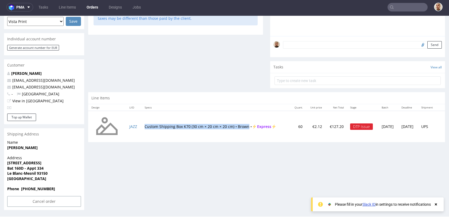
drag, startPoint x: 142, startPoint y: 125, endPoint x: 247, endPoint y: 128, distance: 104.8
click at [247, 128] on td "Custom Shipping Box K70 (30 cm × 20 cm × 20 cm) • Brown • Express" at bounding box center [215, 127] width 149 height 32
copy td "Custom Shipping Box K70 (30 cm × 20 cm × 20 cm) • Brown"
click at [42, 203] on input "Cancel order" at bounding box center [44, 201] width 74 height 11
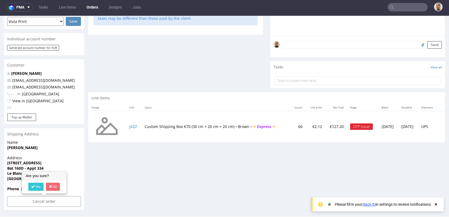
click at [33, 191] on div "Yes No" at bounding box center [44, 186] width 44 height 13
click at [35, 187] on link "Yes" at bounding box center [35, 187] width 15 height 8
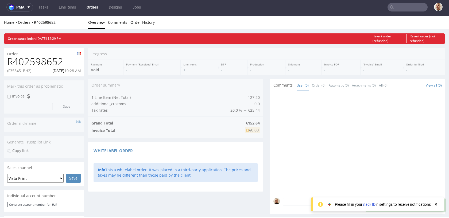
scroll to position [0, 0]
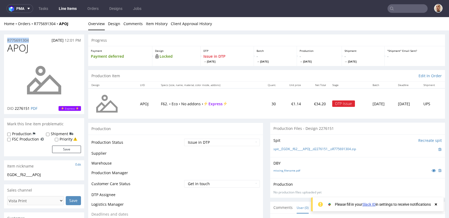
drag, startPoint x: 33, startPoint y: 39, endPoint x: 4, endPoint y: 39, distance: 29.1
click at [4, 39] on div "R775691304 15.10.2025 12:01 PM" at bounding box center [44, 38] width 80 height 9
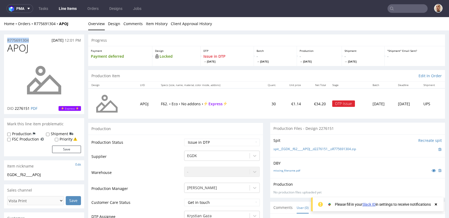
copy p "R775691304"
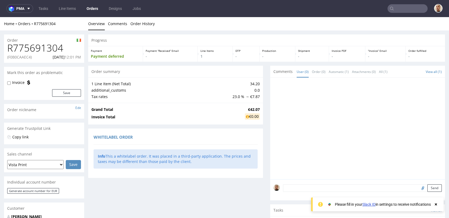
click at [27, 57] on p "(F0B0CAAEC4)" at bounding box center [19, 56] width 25 height 5
copy p "F0B0CAAEC4"
click at [57, 57] on p "15.10.2025 12:01 PM" at bounding box center [67, 56] width 28 height 5
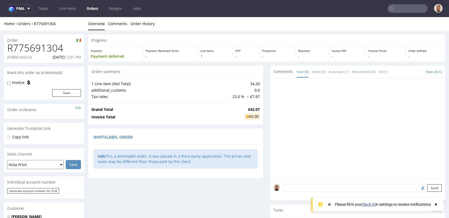
copy p "15.10.2025"
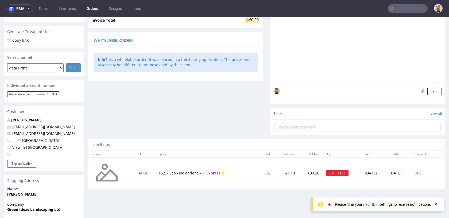
scroll to position [157, 0]
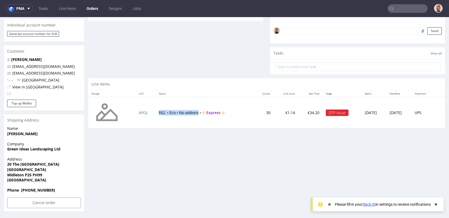
drag, startPoint x: 153, startPoint y: 112, endPoint x: 194, endPoint y: 111, distance: 40.3
click at [194, 112] on td "F62. • Eco • No addons • Express" at bounding box center [204, 113] width 99 height 32
copy td "F62. • Eco • No addons"
click at [54, 204] on input "Cancel order" at bounding box center [44, 202] width 74 height 11
click at [38, 189] on link "Yes" at bounding box center [35, 188] width 15 height 8
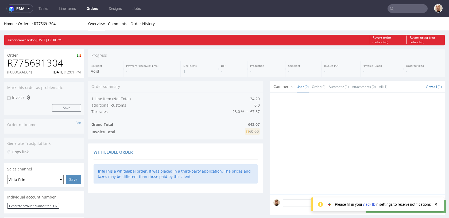
scroll to position [0, 0]
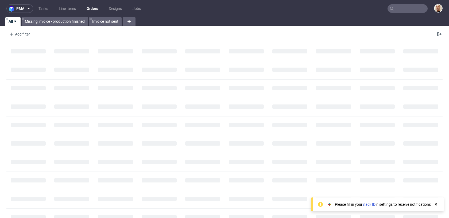
click at [409, 14] on nav "pma Tasks Line Items Orders Designs Jobs" at bounding box center [224, 8] width 449 height 17
click at [411, 10] on input "text" at bounding box center [407, 8] width 40 height 9
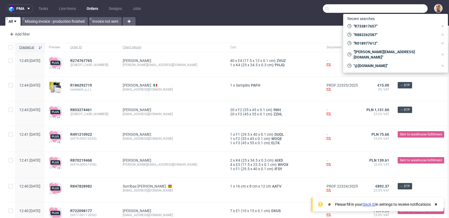
paste input "R829286525"
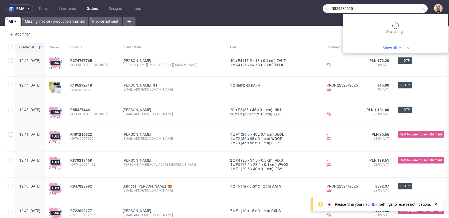
type input "R829286525"
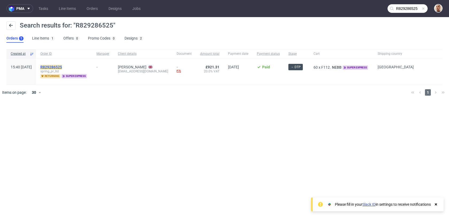
click at [62, 67] on mark "R829286525" at bounding box center [51, 67] width 22 height 4
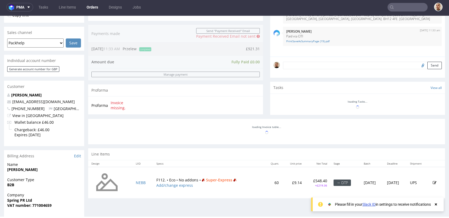
scroll to position [273, 0]
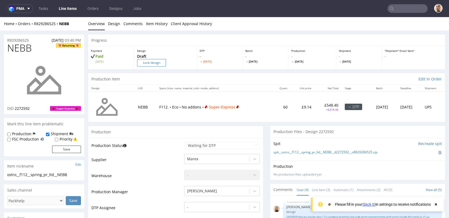
click at [158, 63] on input "Lock design" at bounding box center [151, 62] width 29 height 7
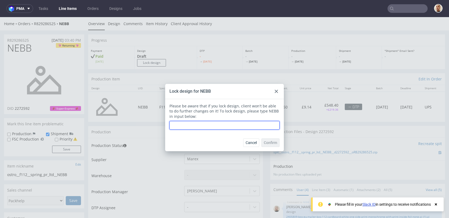
click at [189, 125] on input "text" at bounding box center [224, 125] width 110 height 9
type input "NEBB"
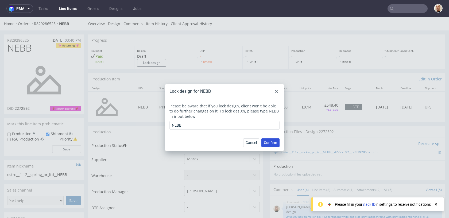
click at [265, 144] on span "Confirm" at bounding box center [270, 143] width 13 height 4
